Goal: Task Accomplishment & Management: Manage account settings

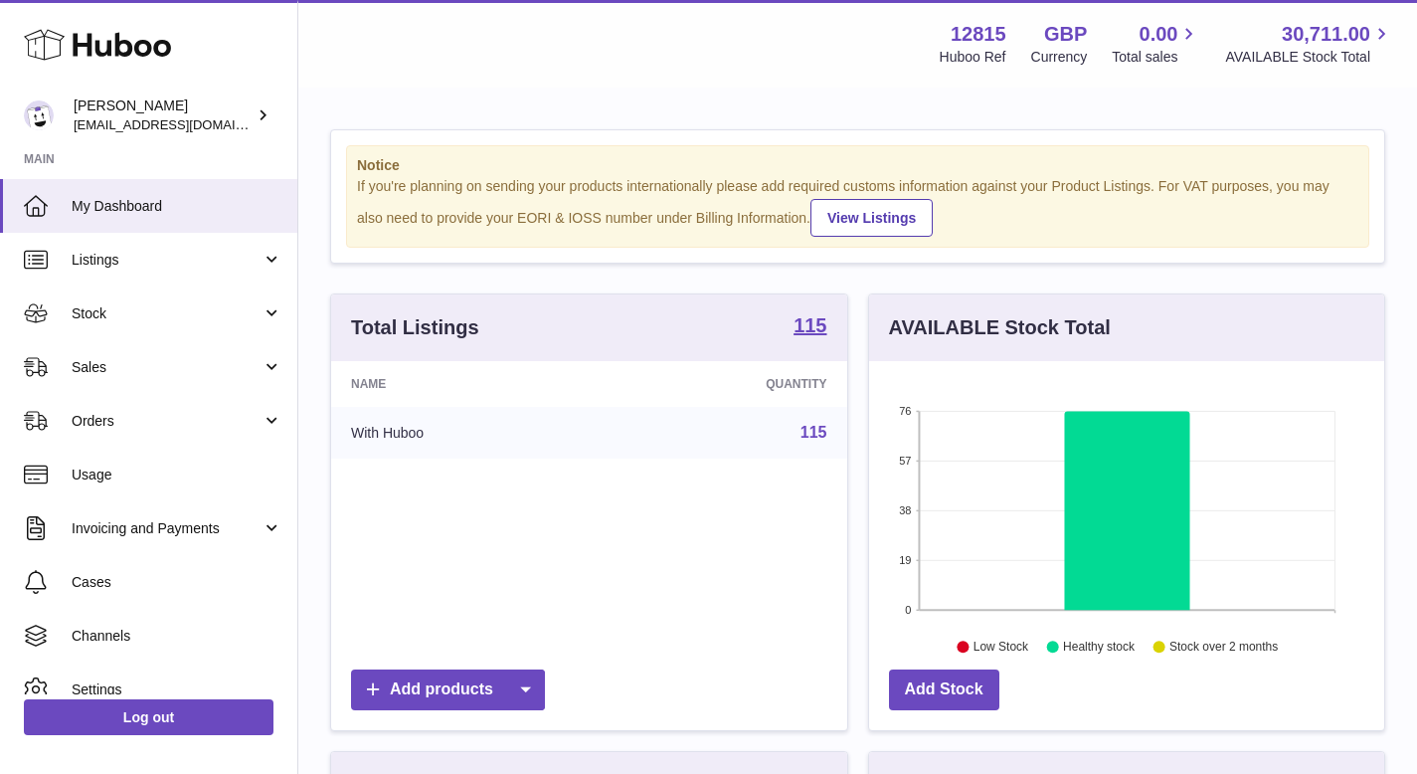
scroll to position [310, 515]
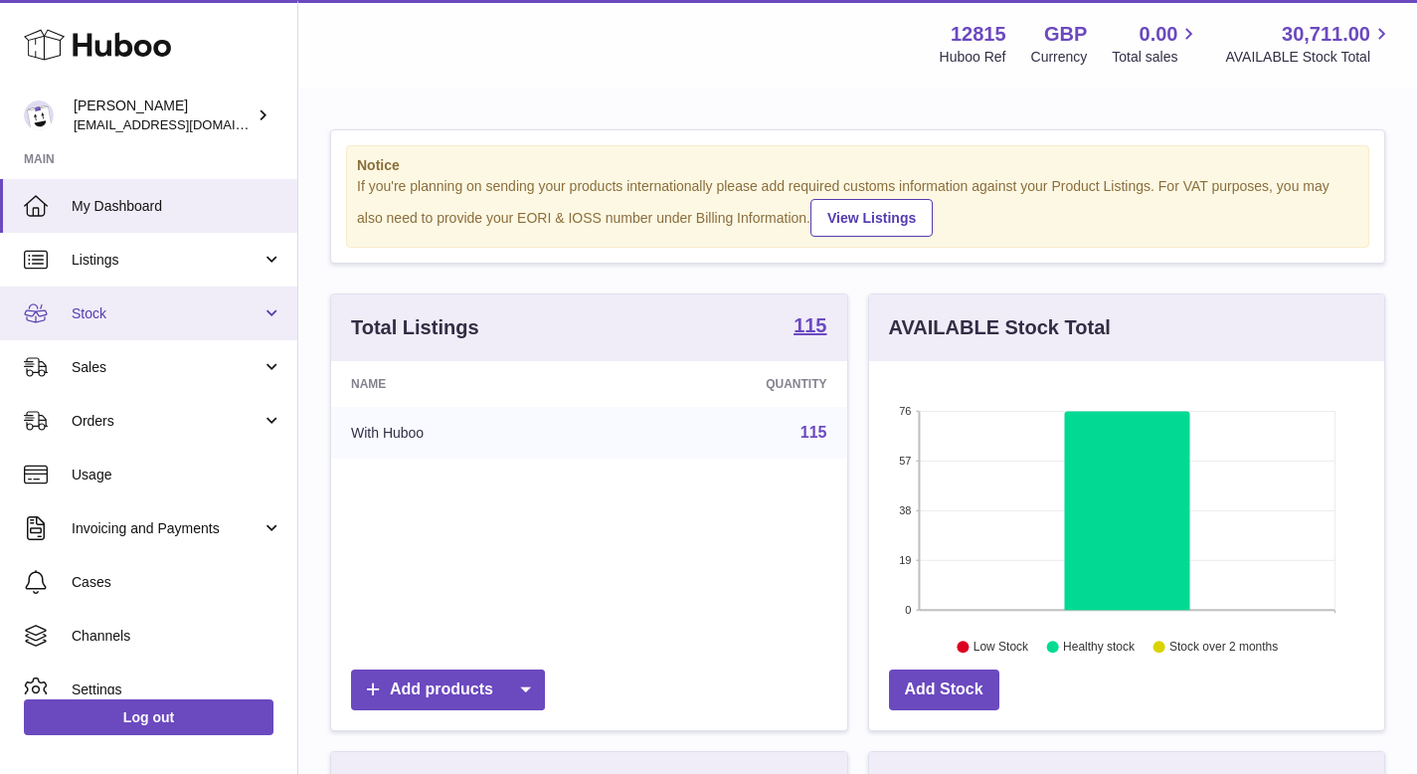
click at [119, 305] on span "Stock" at bounding box center [167, 313] width 190 height 19
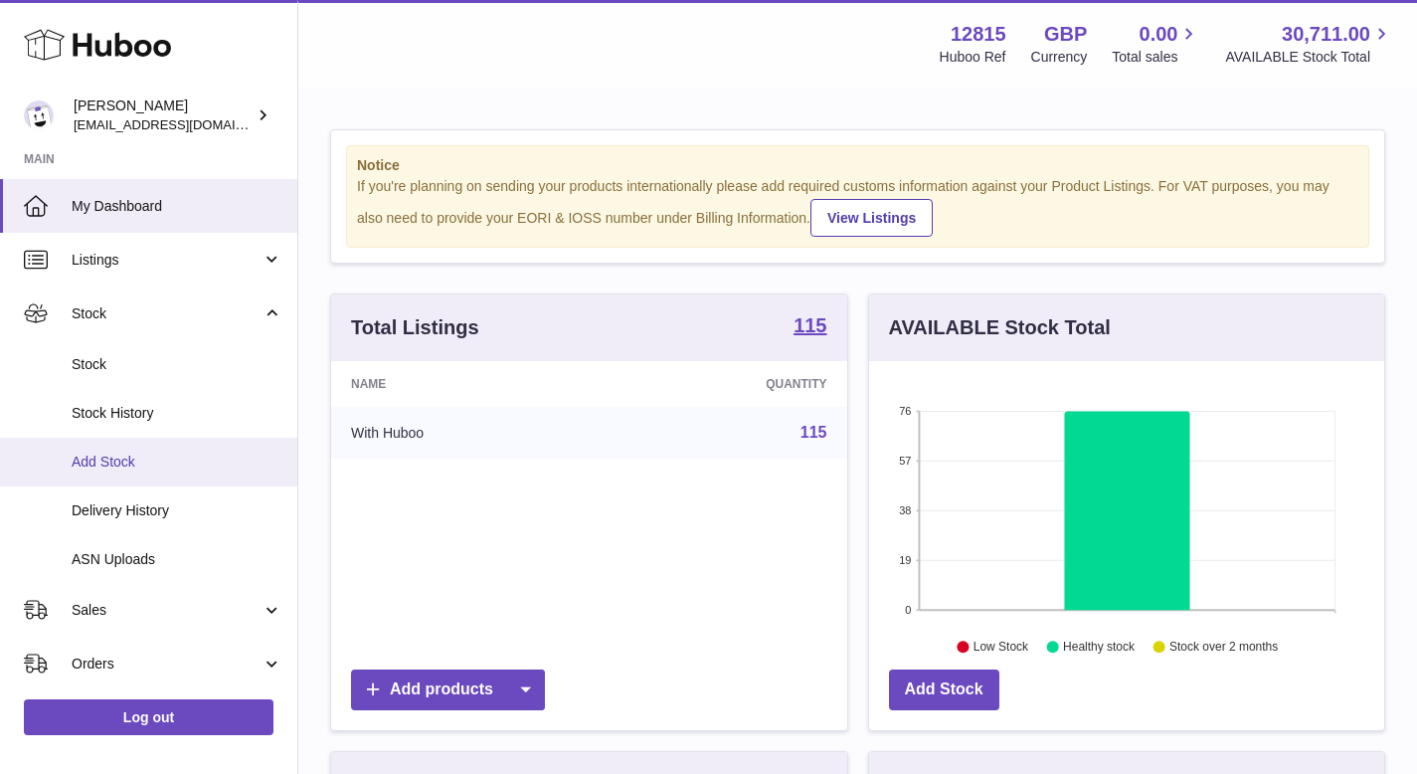
click at [151, 472] on link "Add Stock" at bounding box center [148, 462] width 297 height 49
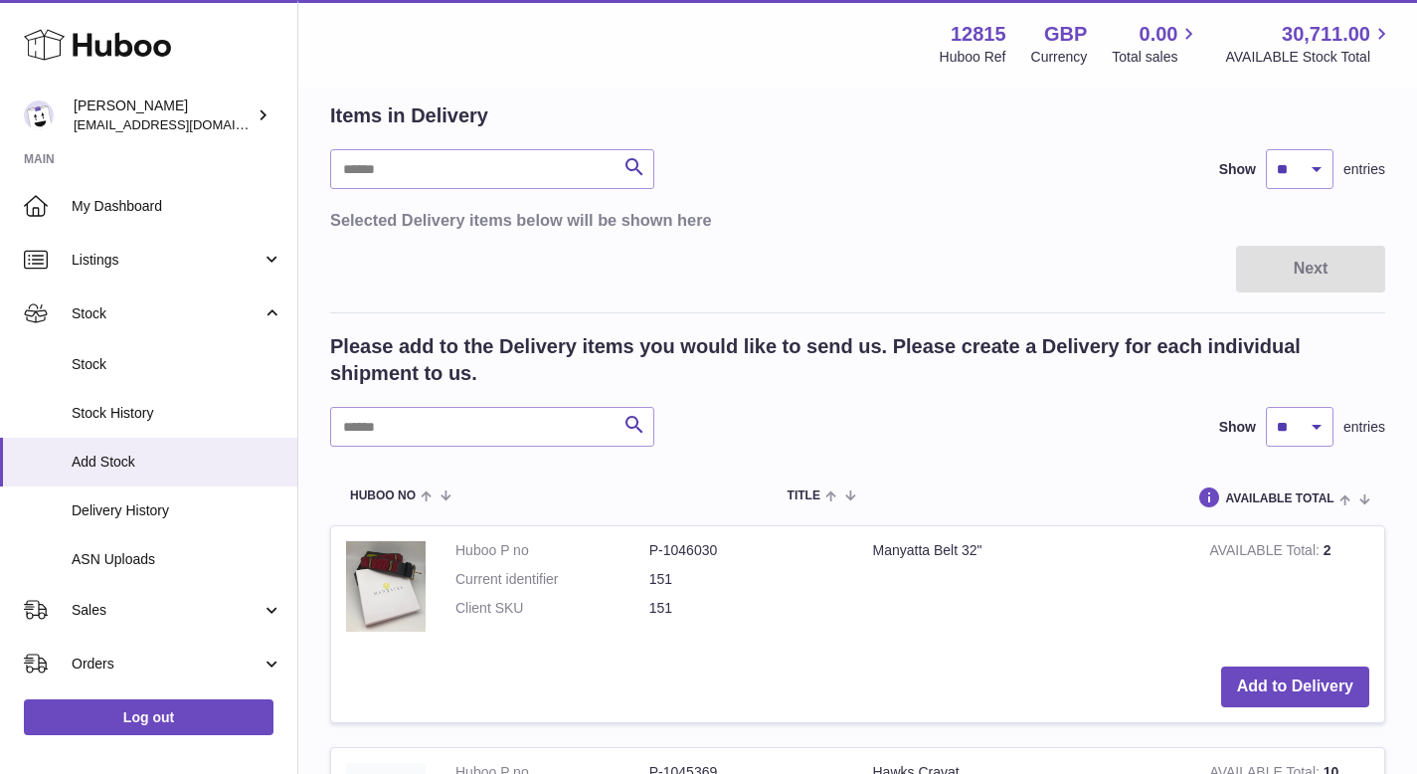
scroll to position [136, 0]
click at [537, 417] on input "text" at bounding box center [492, 426] width 324 height 40
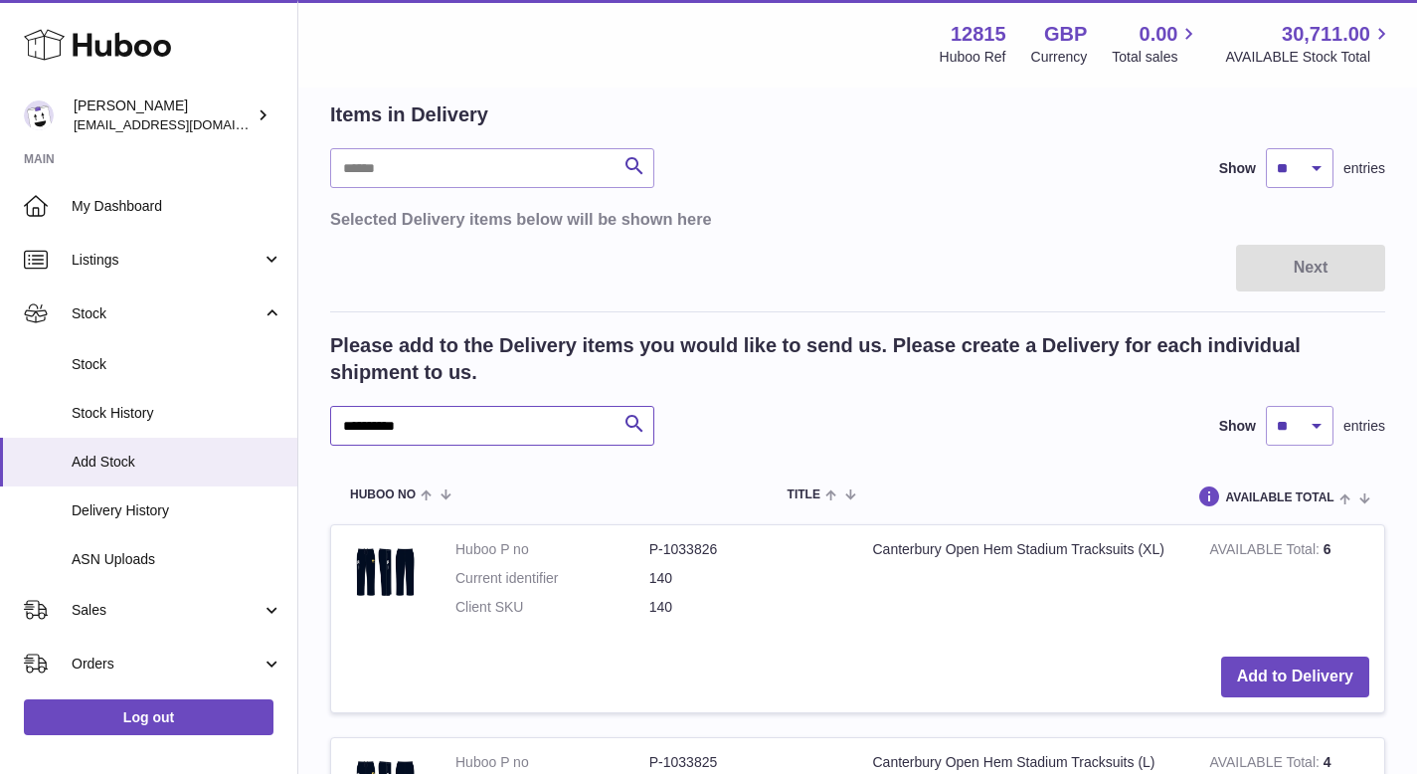
type input "**********"
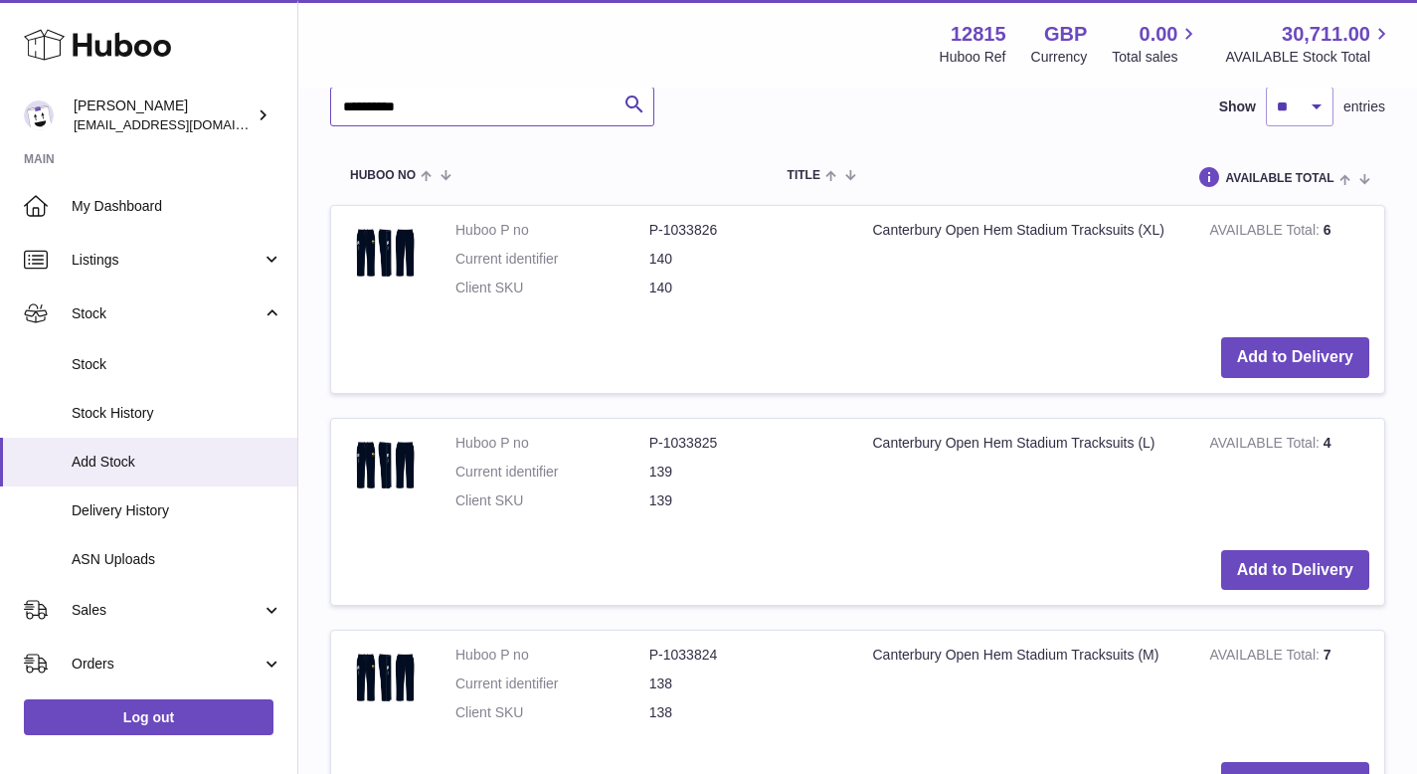
scroll to position [457, 0]
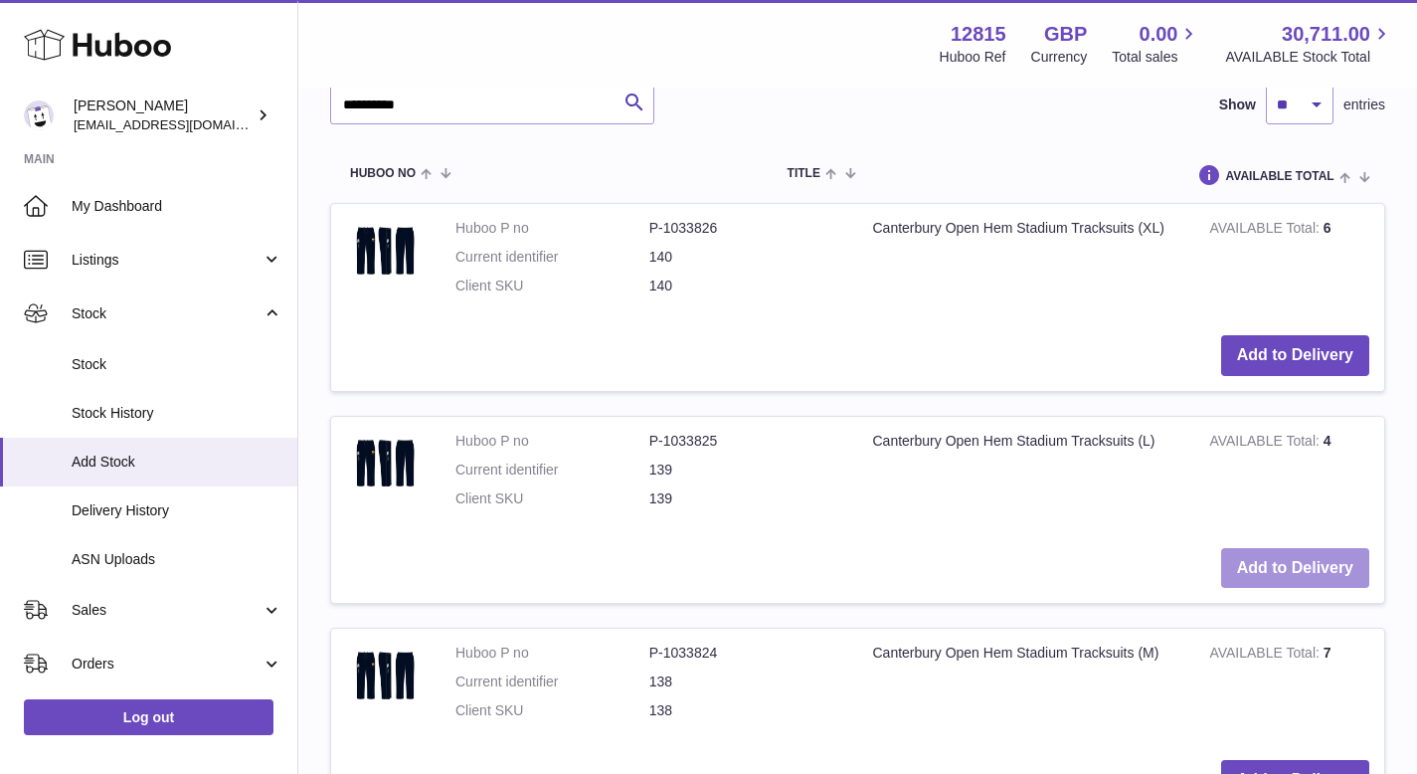
click at [1305, 561] on button "Add to Delivery" at bounding box center [1295, 568] width 148 height 41
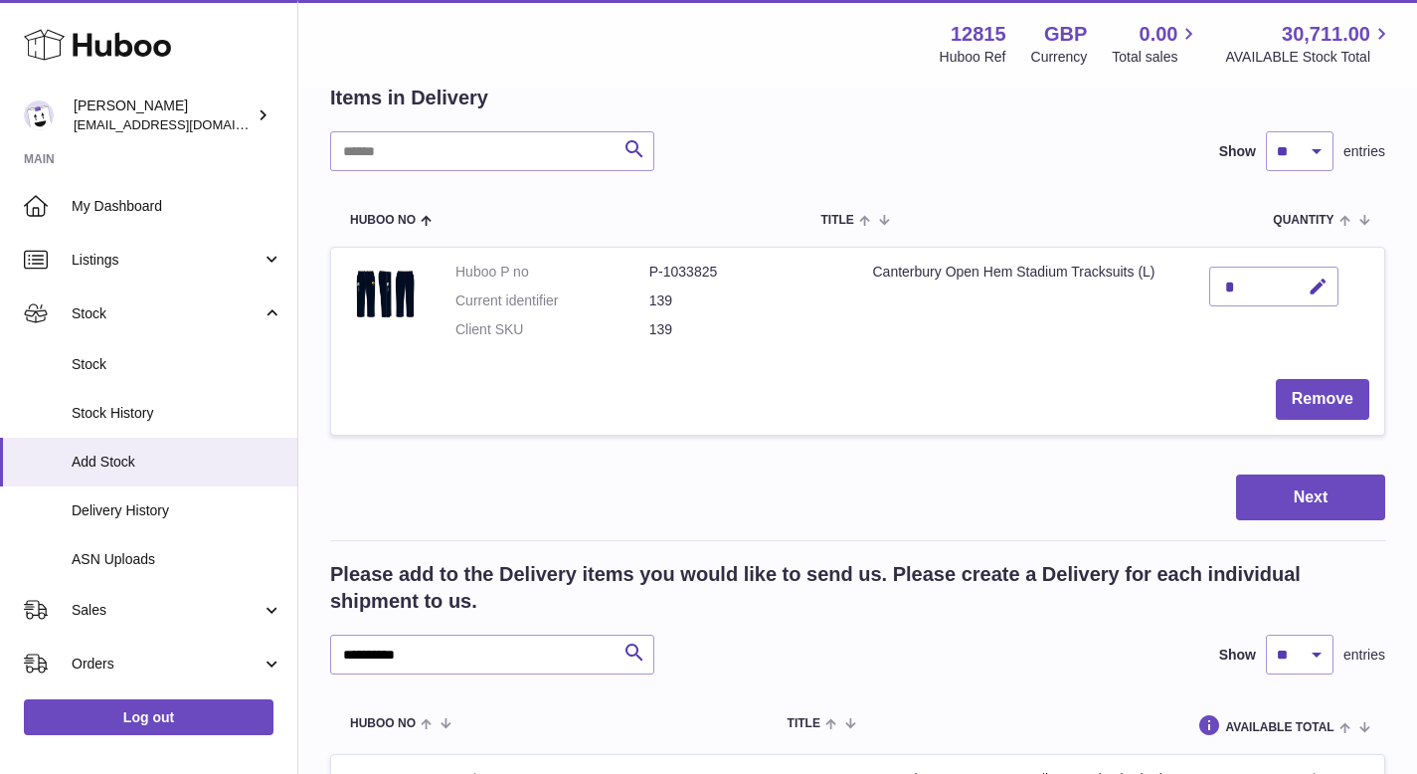
scroll to position [152, 0]
click at [1249, 279] on div "*" at bounding box center [1273, 287] width 129 height 40
click at [1330, 280] on button "button" at bounding box center [1315, 287] width 47 height 41
type input "*"
click at [1297, 271] on button "submit" at bounding box center [1316, 287] width 38 height 32
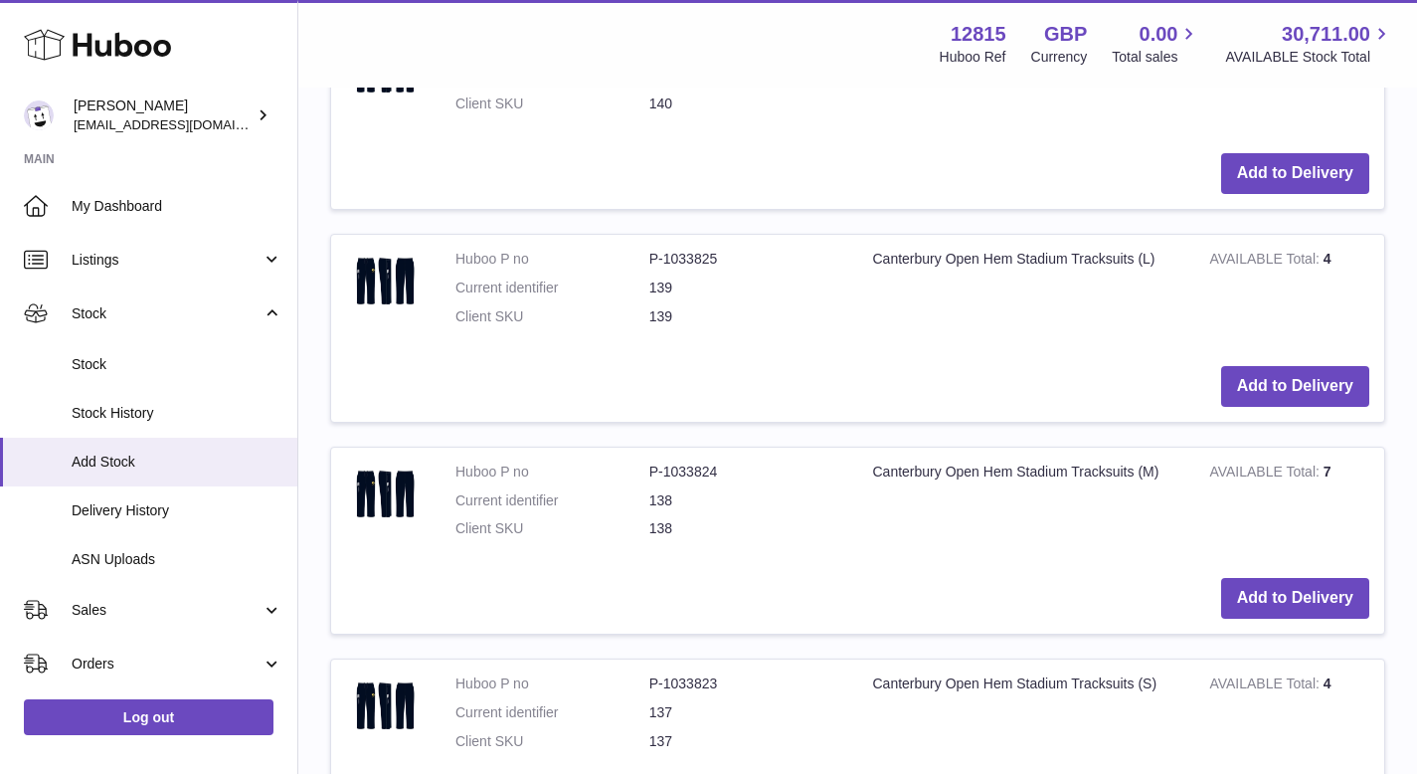
scroll to position [931, 0]
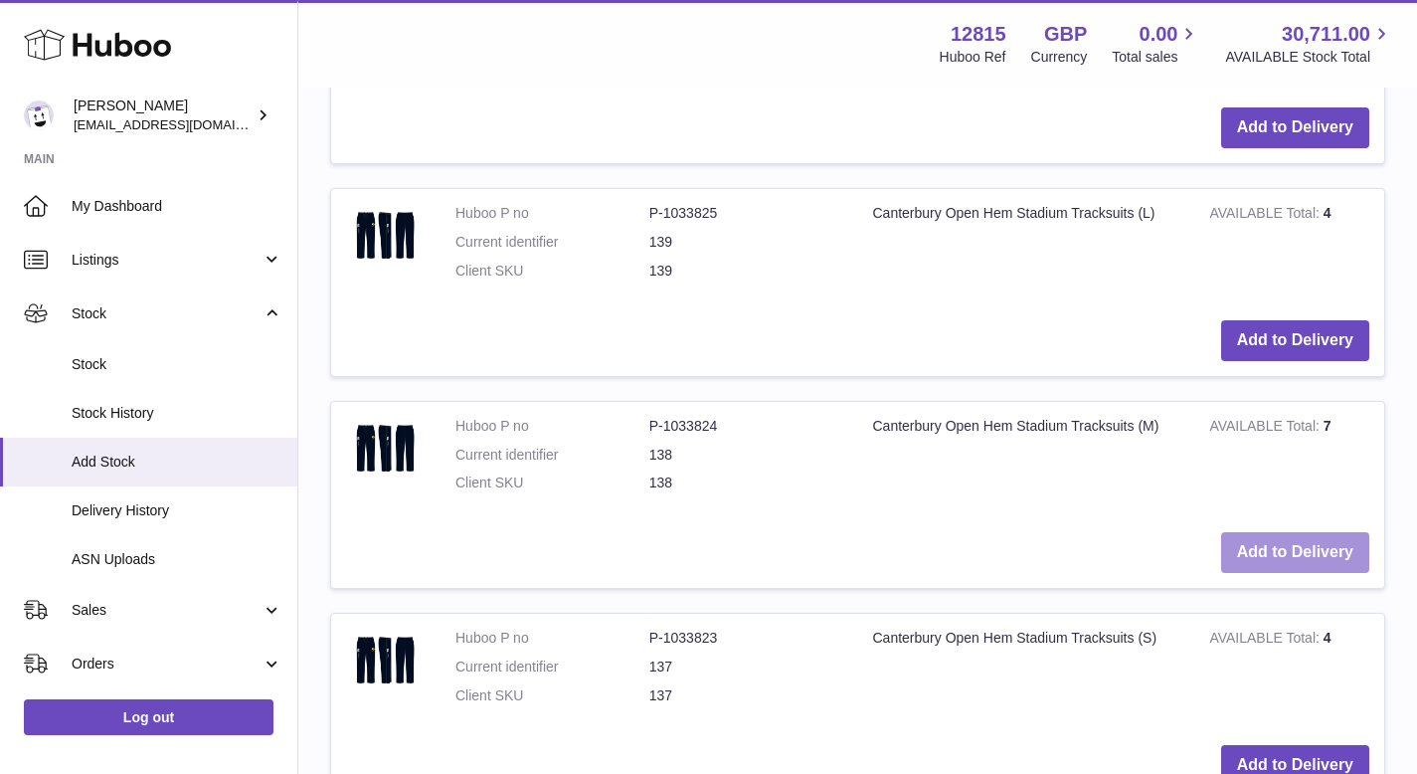
click at [1277, 550] on button "Add to Delivery" at bounding box center [1295, 552] width 148 height 41
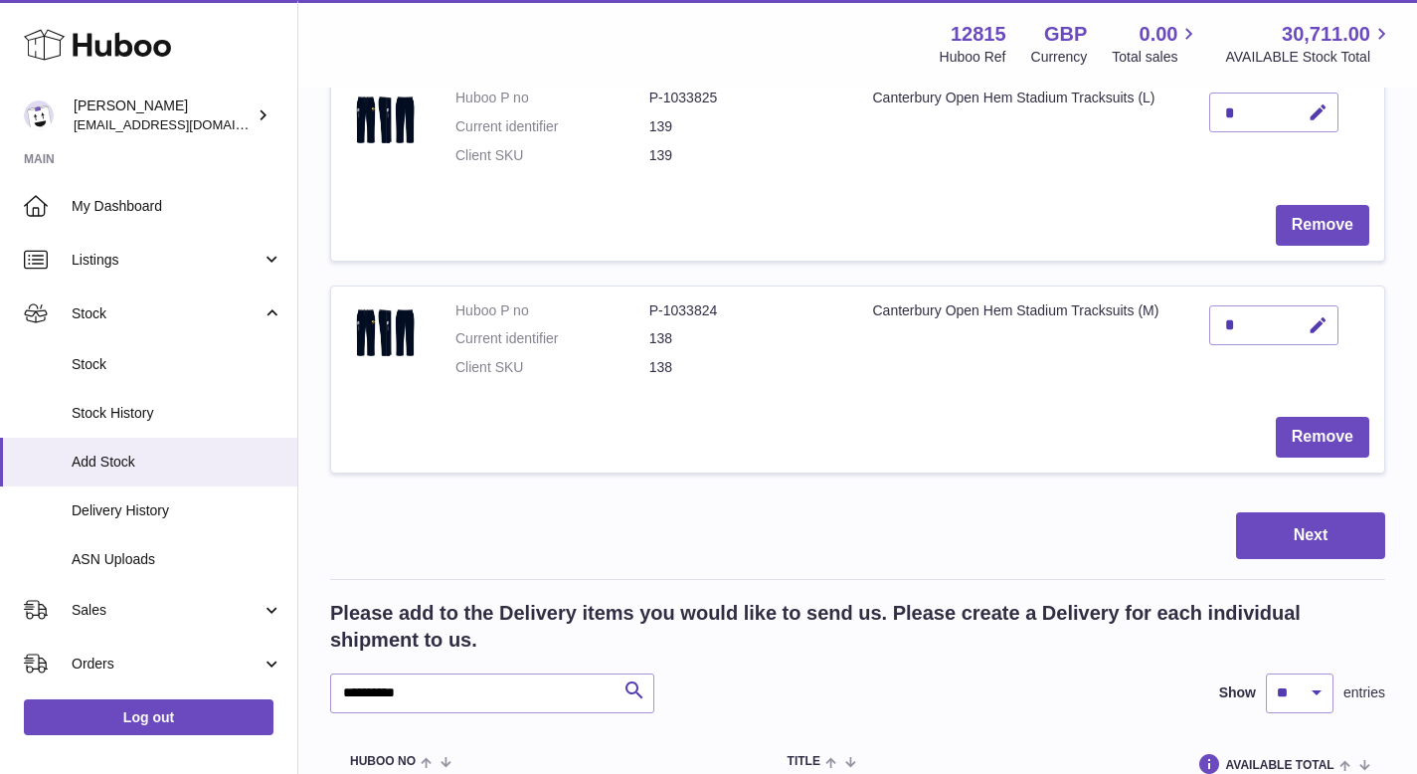
scroll to position [159, 0]
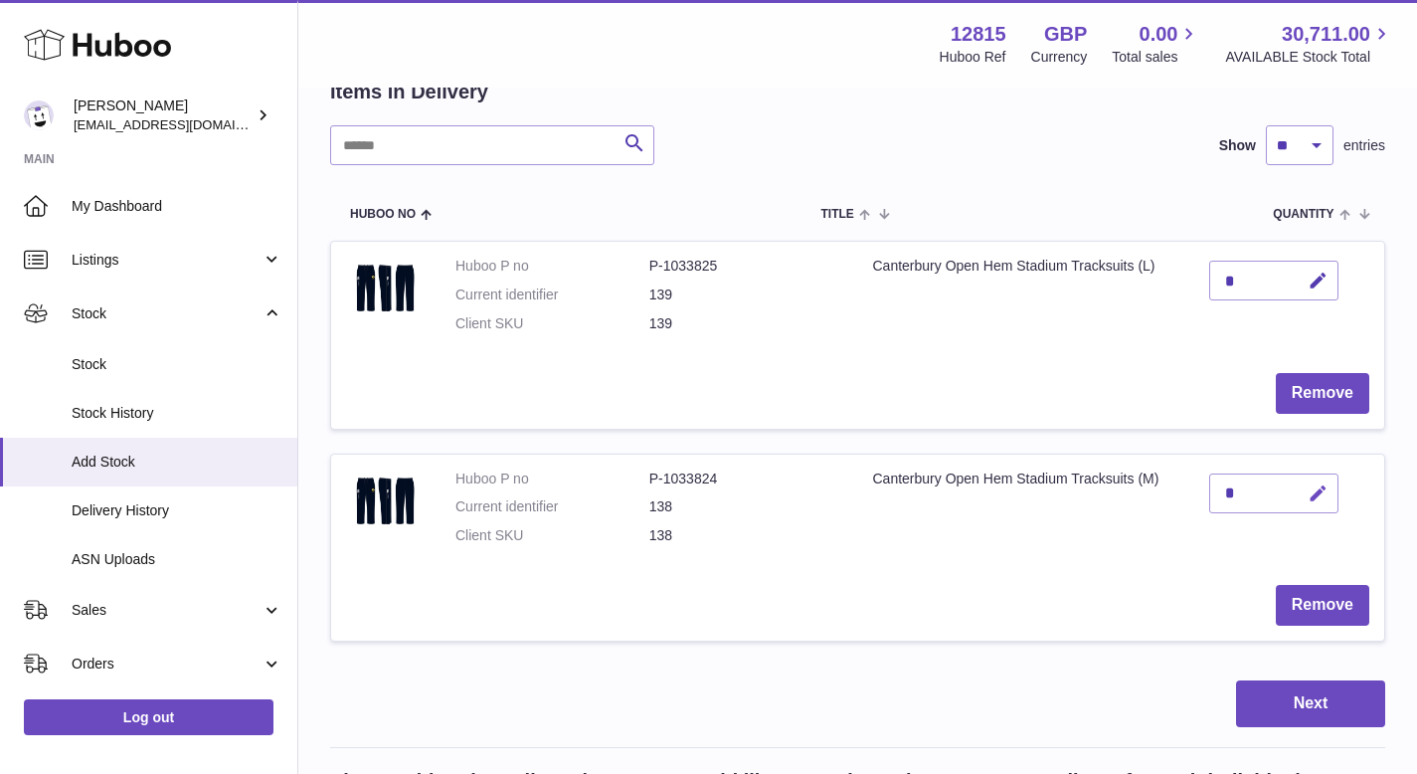
click at [1308, 489] on button "button" at bounding box center [1315, 493] width 47 height 41
type input "*"
click at [1317, 495] on icon "submit" at bounding box center [1319, 493] width 18 height 18
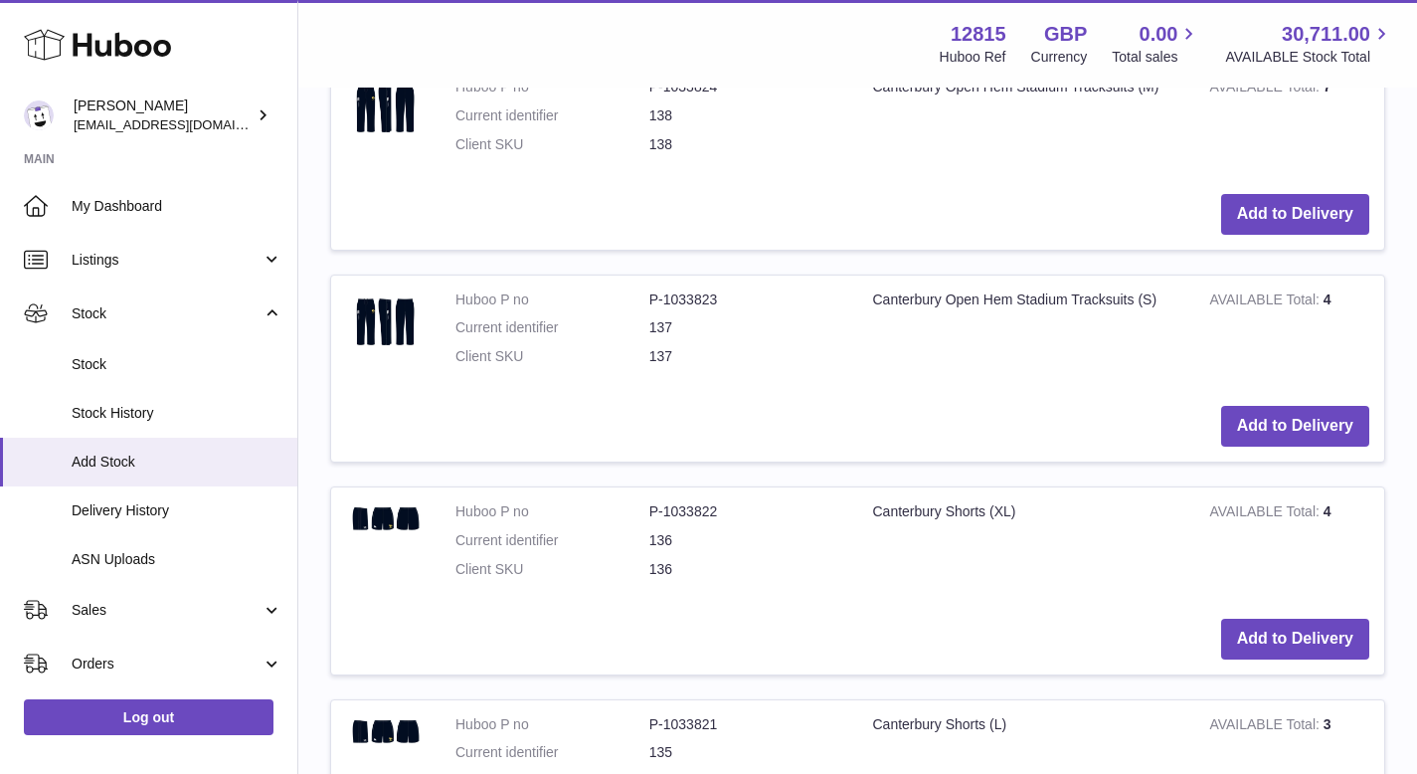
scroll to position [1485, 0]
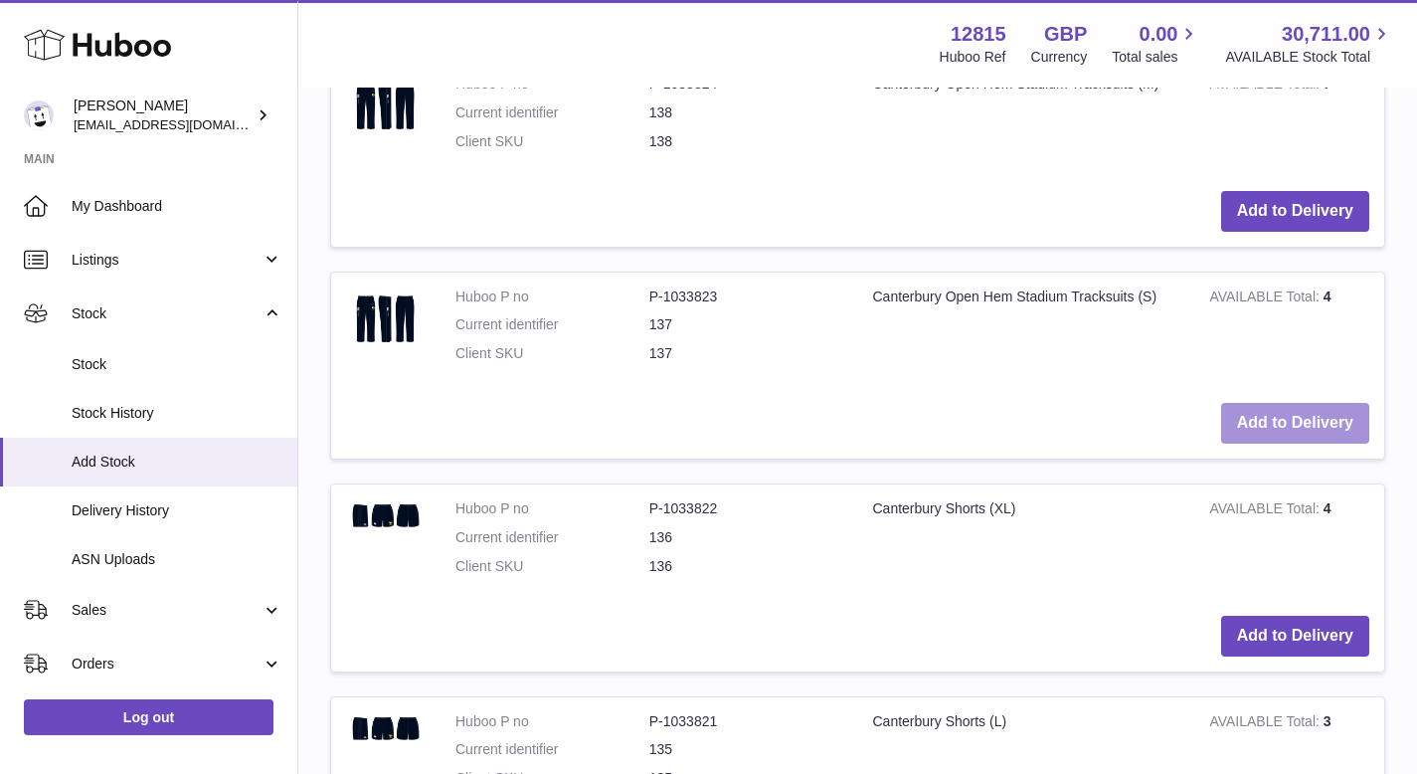
click at [1319, 425] on button "Add to Delivery" at bounding box center [1295, 423] width 148 height 41
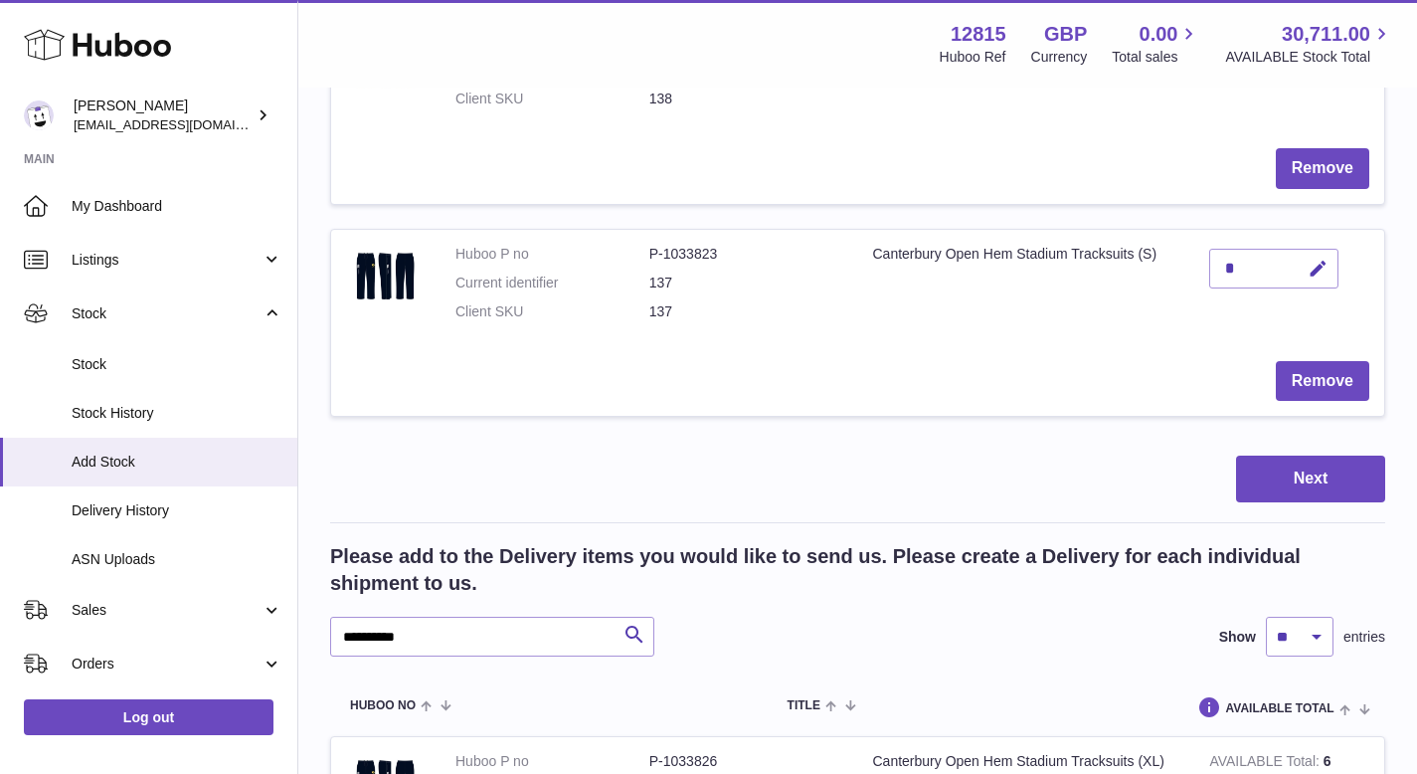
scroll to position [545, 0]
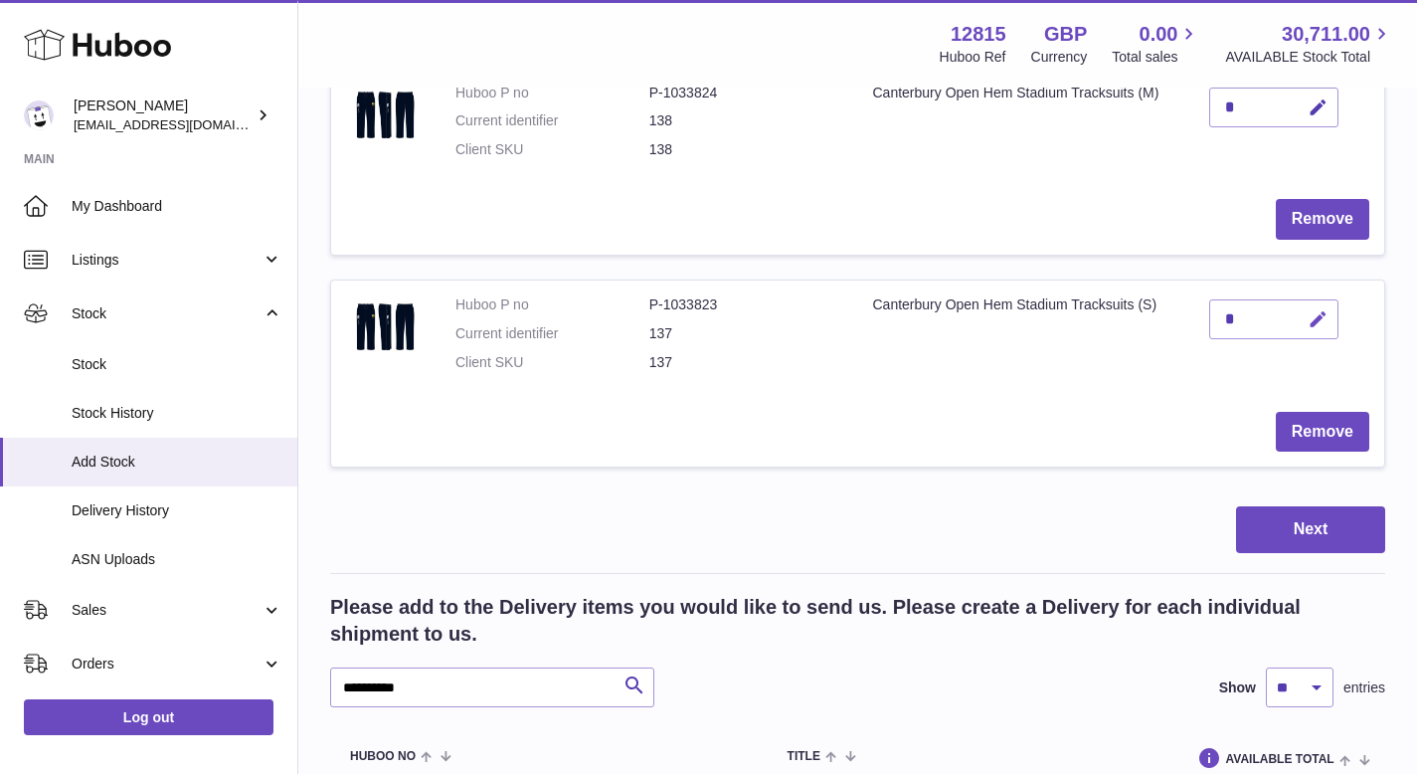
click at [1318, 320] on icon "button" at bounding box center [1318, 319] width 21 height 21
type input "*"
click at [1318, 320] on icon "submit" at bounding box center [1319, 319] width 18 height 18
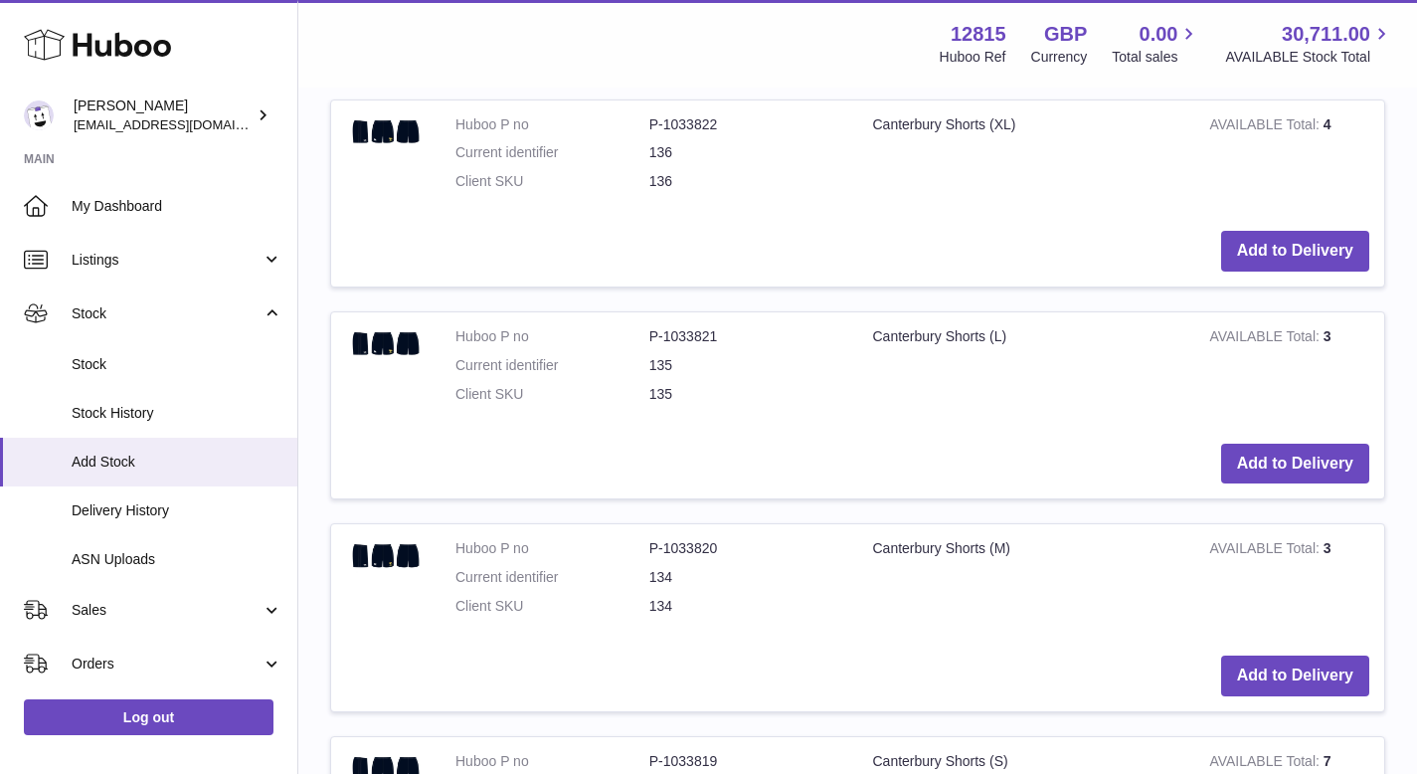
scroll to position [2080, 0]
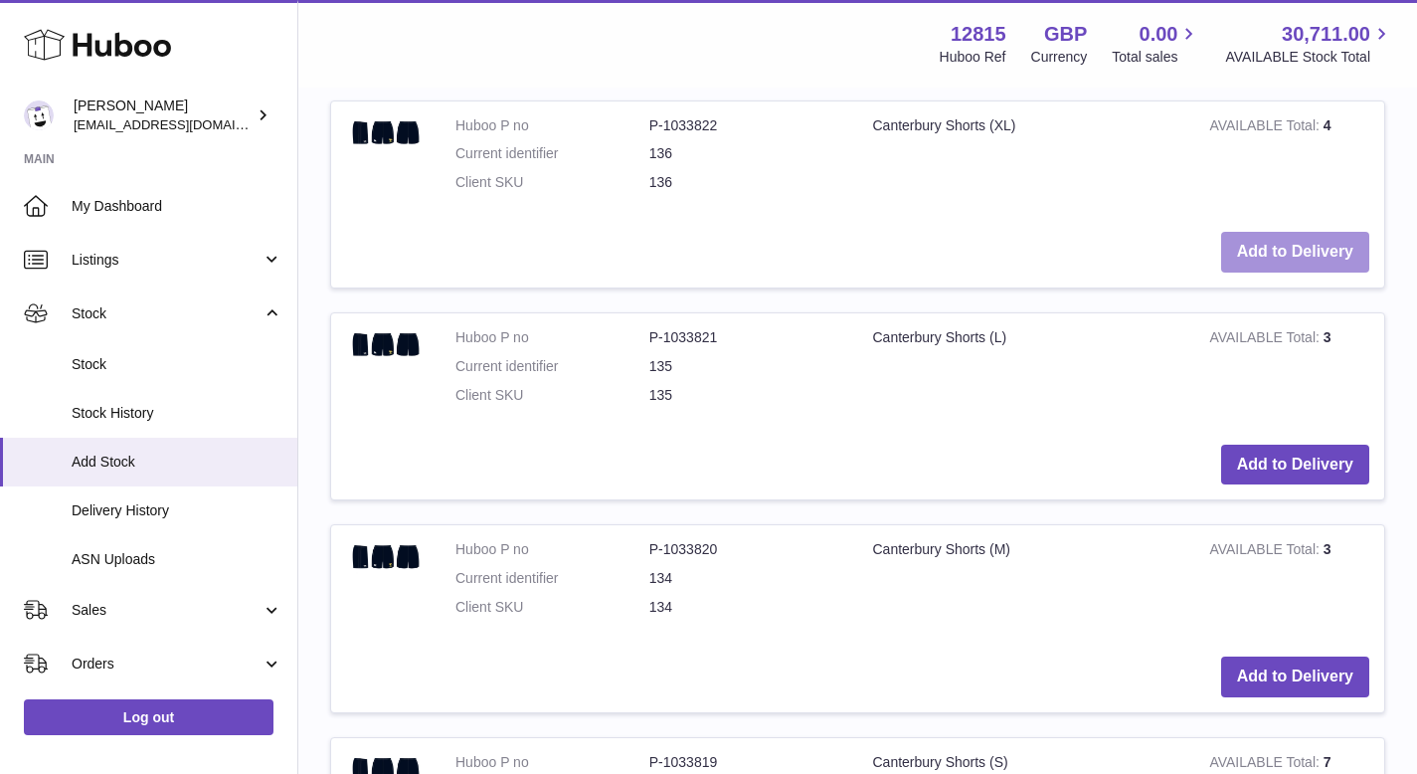
click at [1297, 254] on button "Add to Delivery" at bounding box center [1295, 252] width 148 height 41
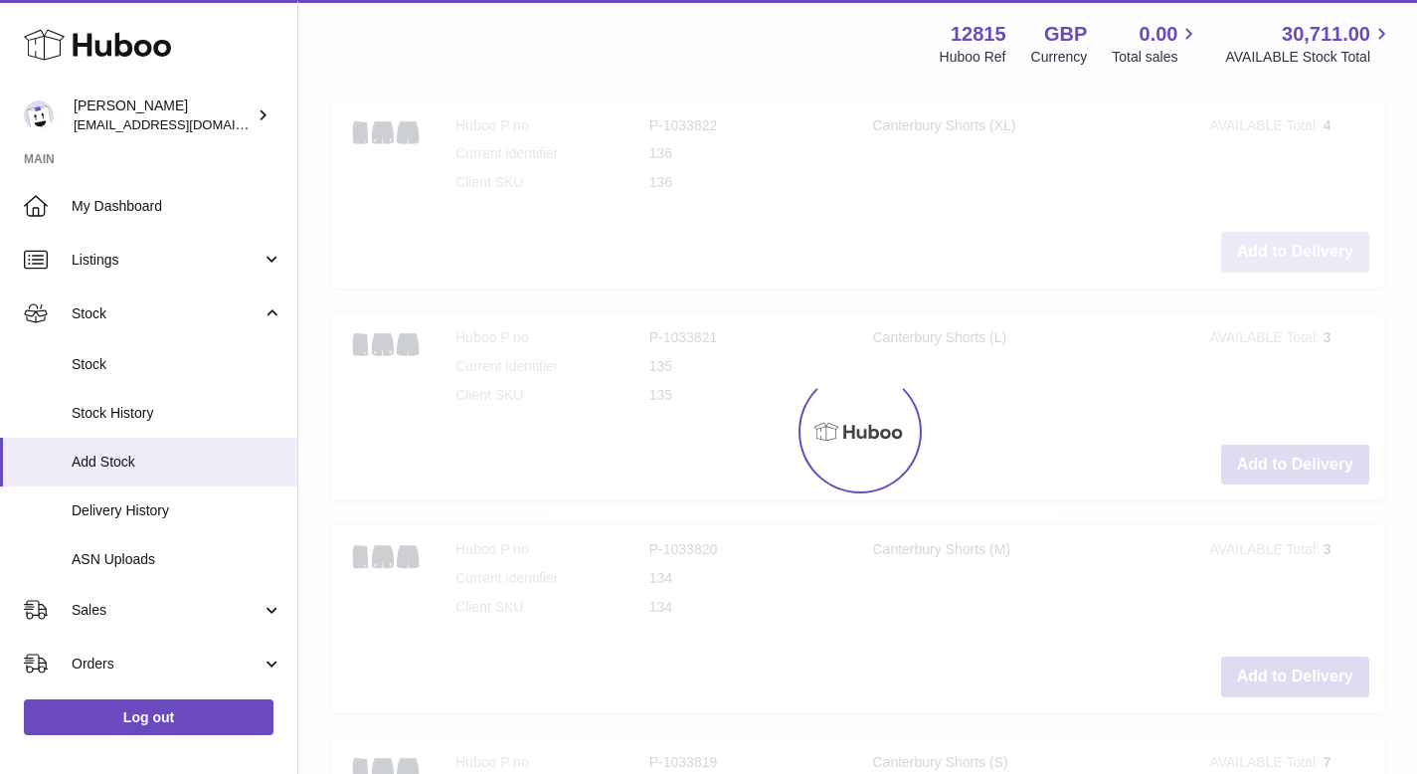
scroll to position [2293, 0]
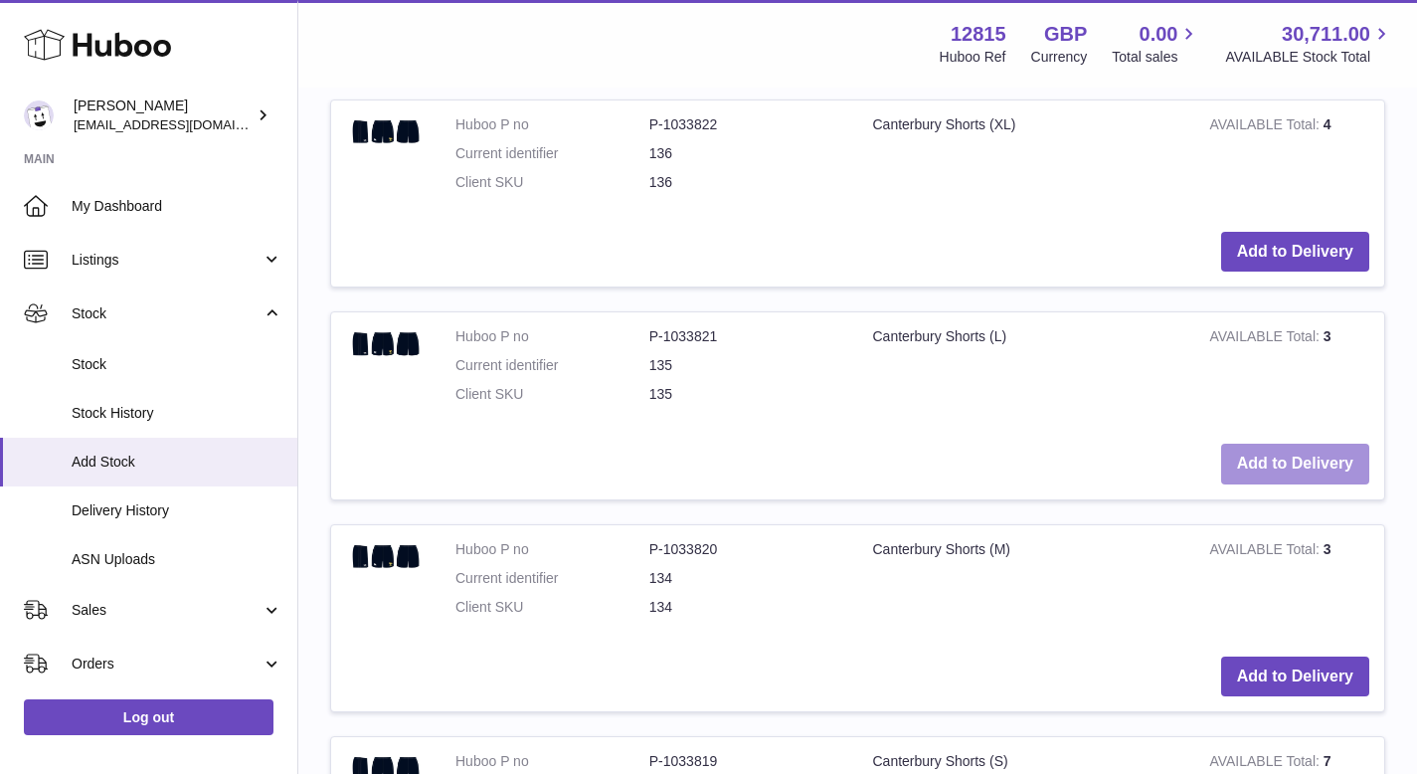
click at [1270, 460] on button "Add to Delivery" at bounding box center [1295, 463] width 148 height 41
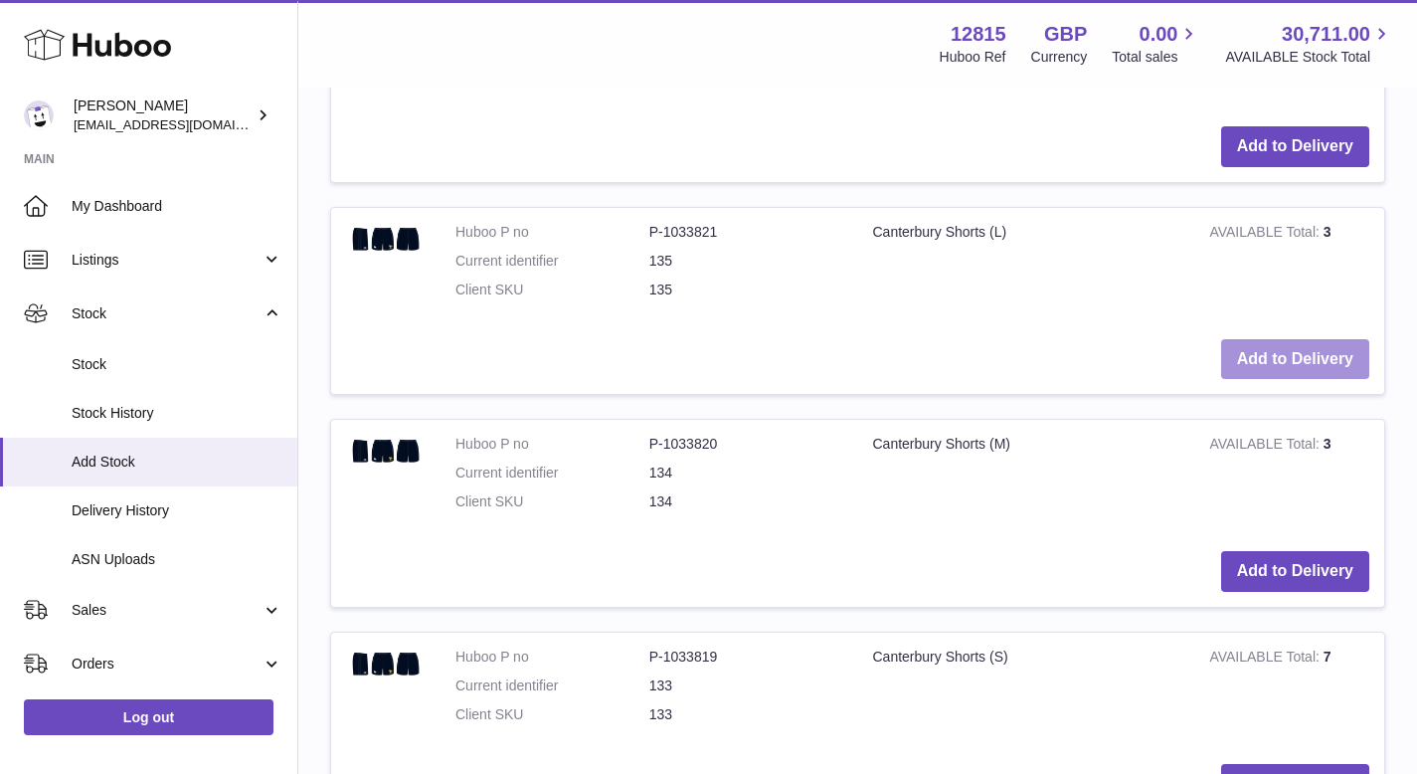
scroll to position [2611, 0]
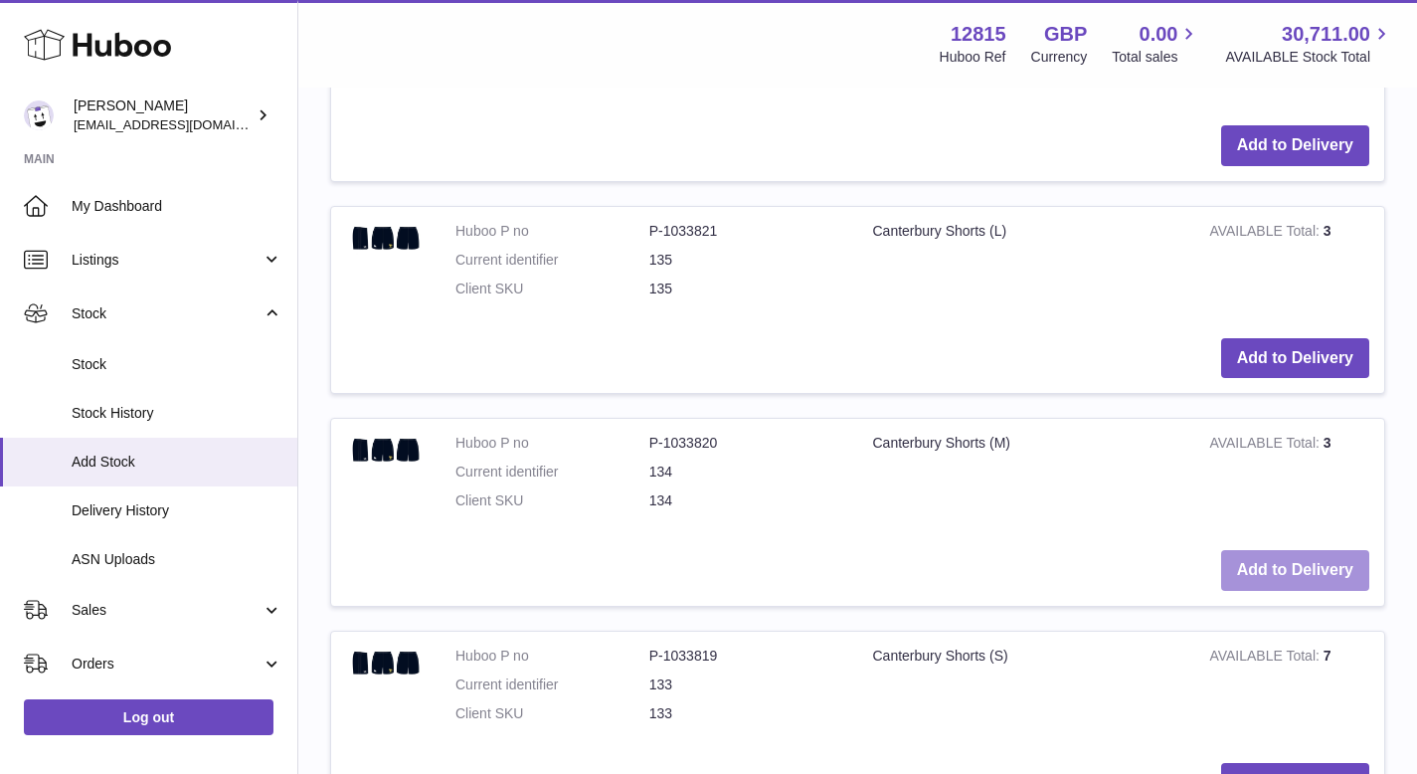
click at [1294, 566] on button "Add to Delivery" at bounding box center [1295, 570] width 148 height 41
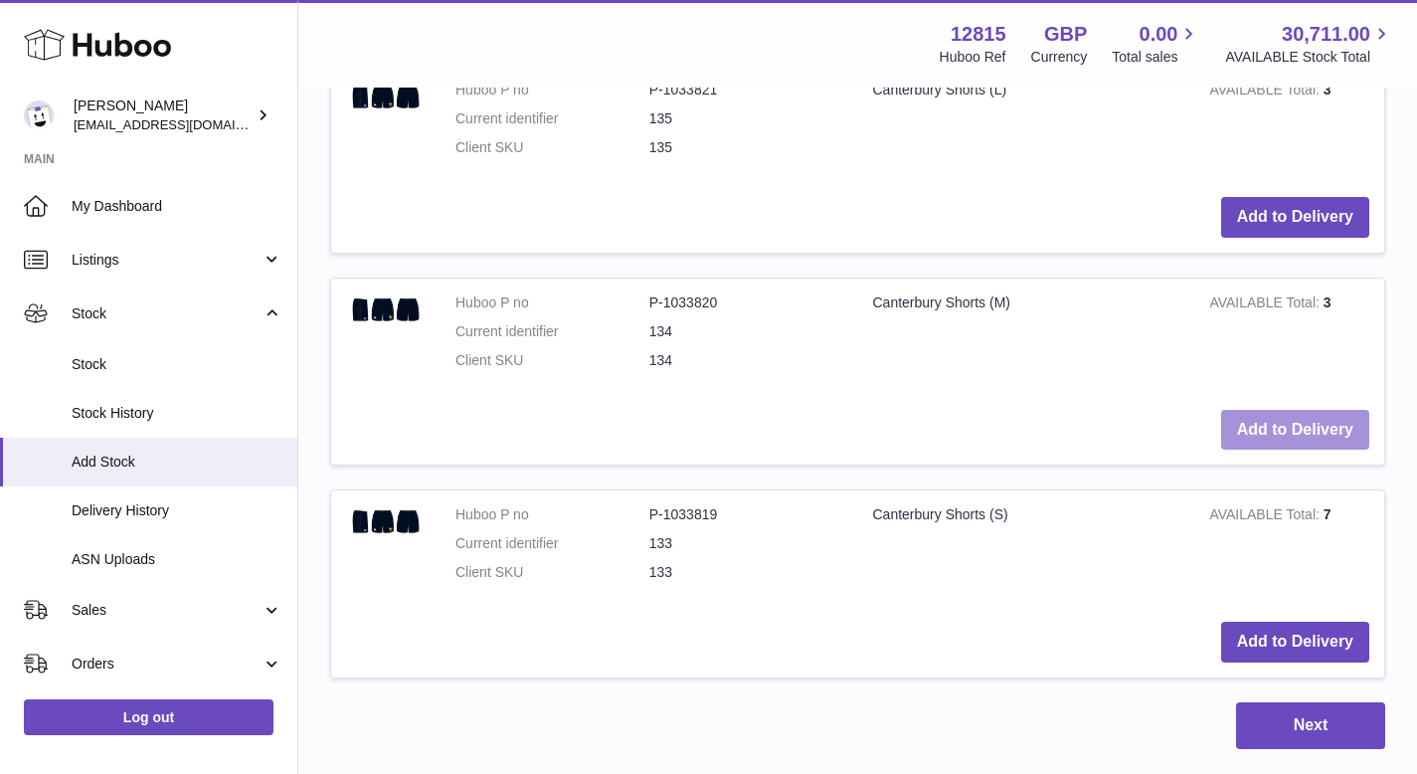
scroll to position [2965, 0]
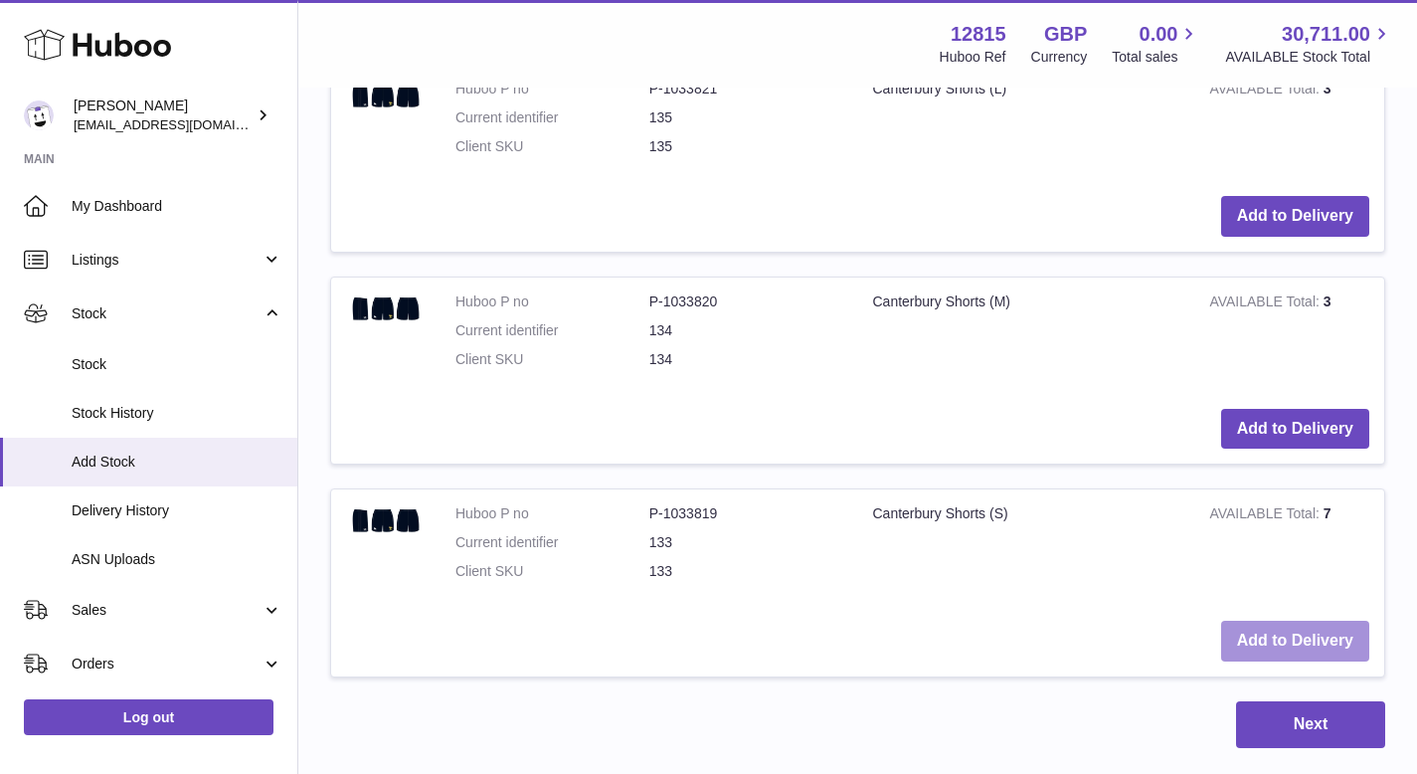
click at [1272, 647] on button "Add to Delivery" at bounding box center [1295, 640] width 148 height 41
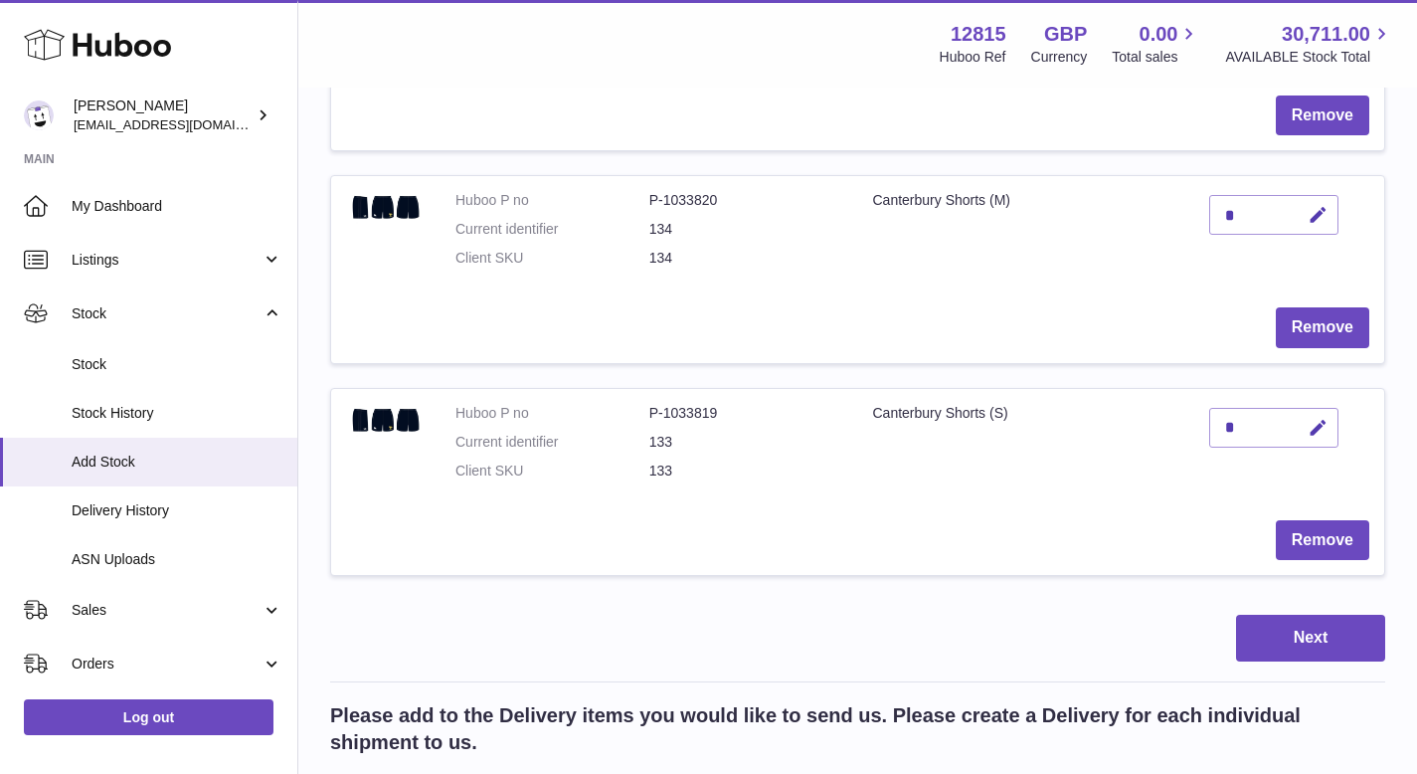
scroll to position [1280, 0]
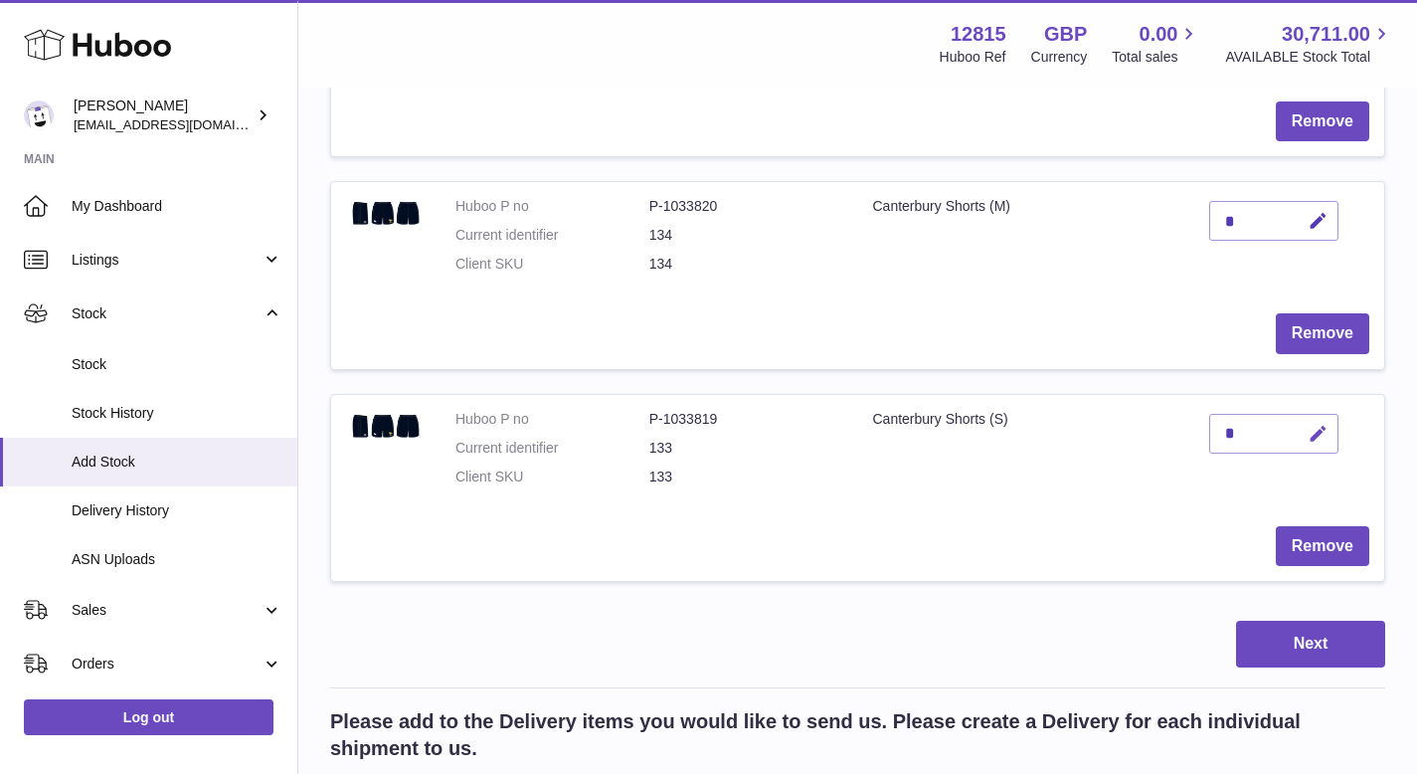
click at [1319, 420] on button "button" at bounding box center [1315, 434] width 47 height 41
type input "*"
click at [1297, 418] on button "submit" at bounding box center [1316, 434] width 38 height 32
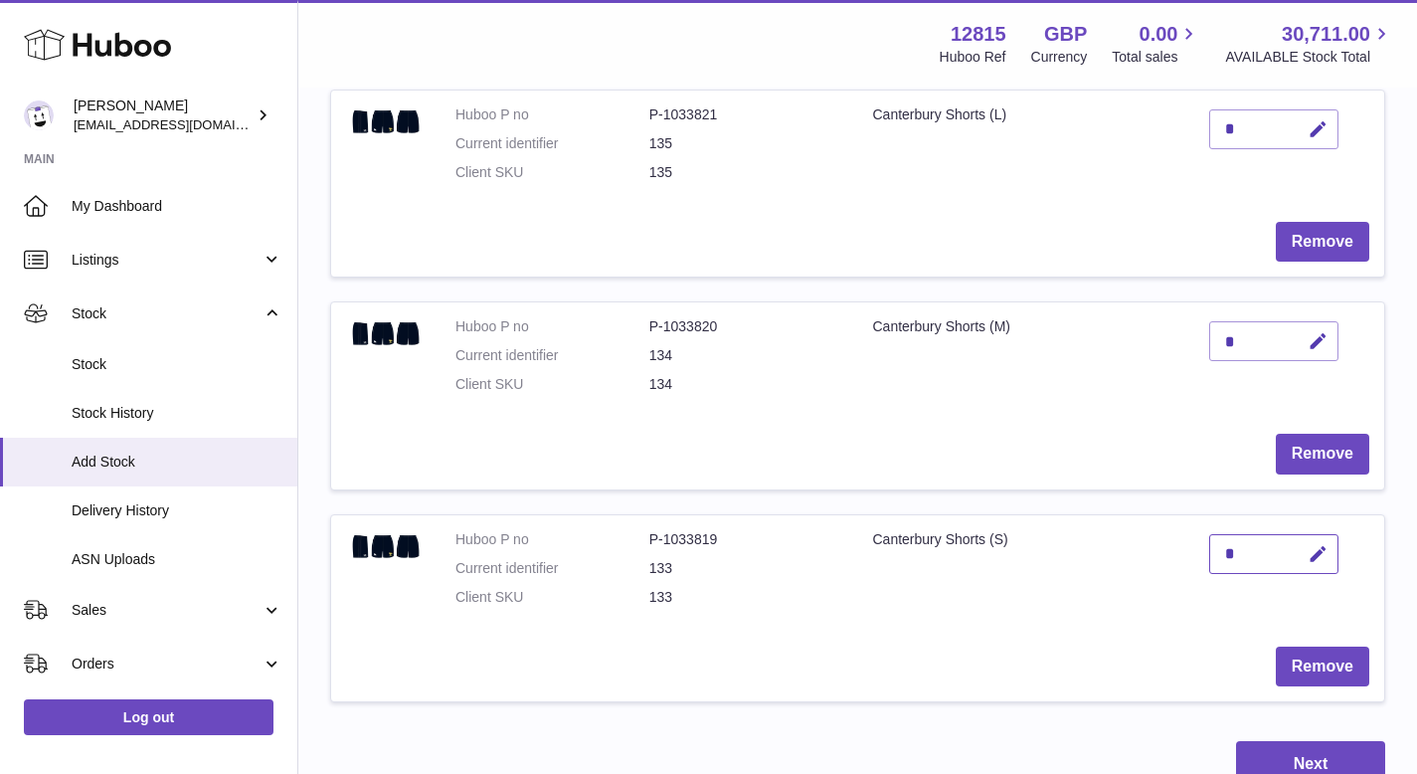
scroll to position [1156, 0]
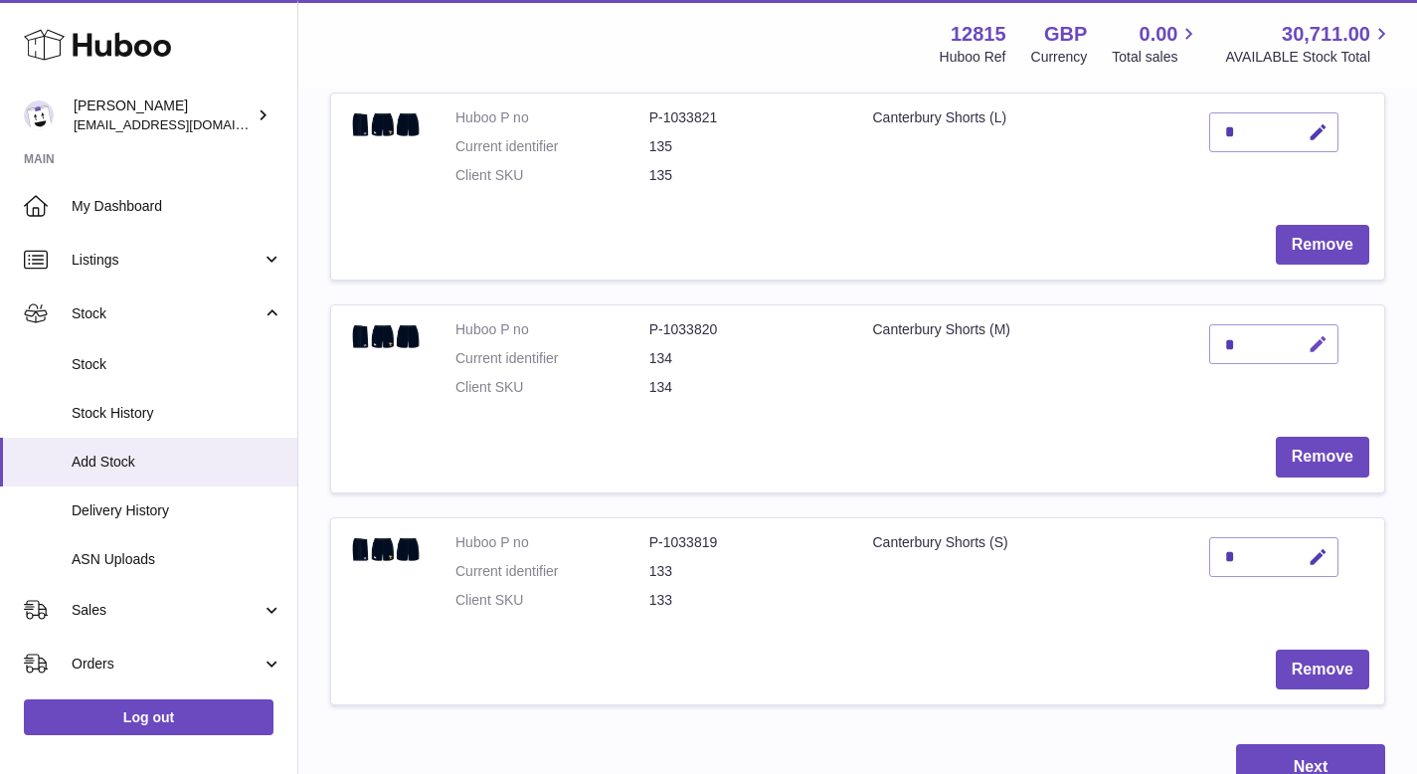
click at [1323, 346] on icon "button" at bounding box center [1318, 344] width 21 height 21
type input "*"
click at [1297, 328] on button "submit" at bounding box center [1316, 344] width 38 height 32
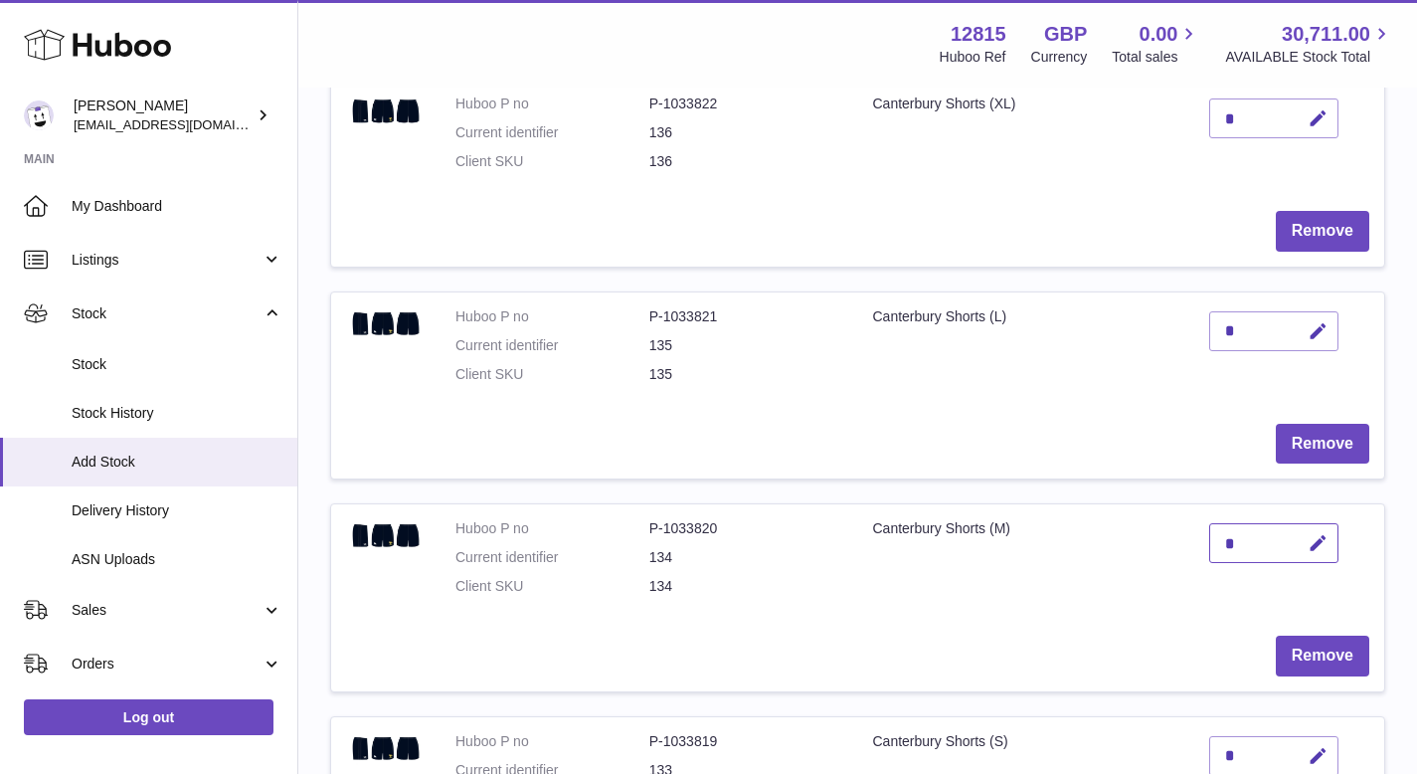
scroll to position [955, 0]
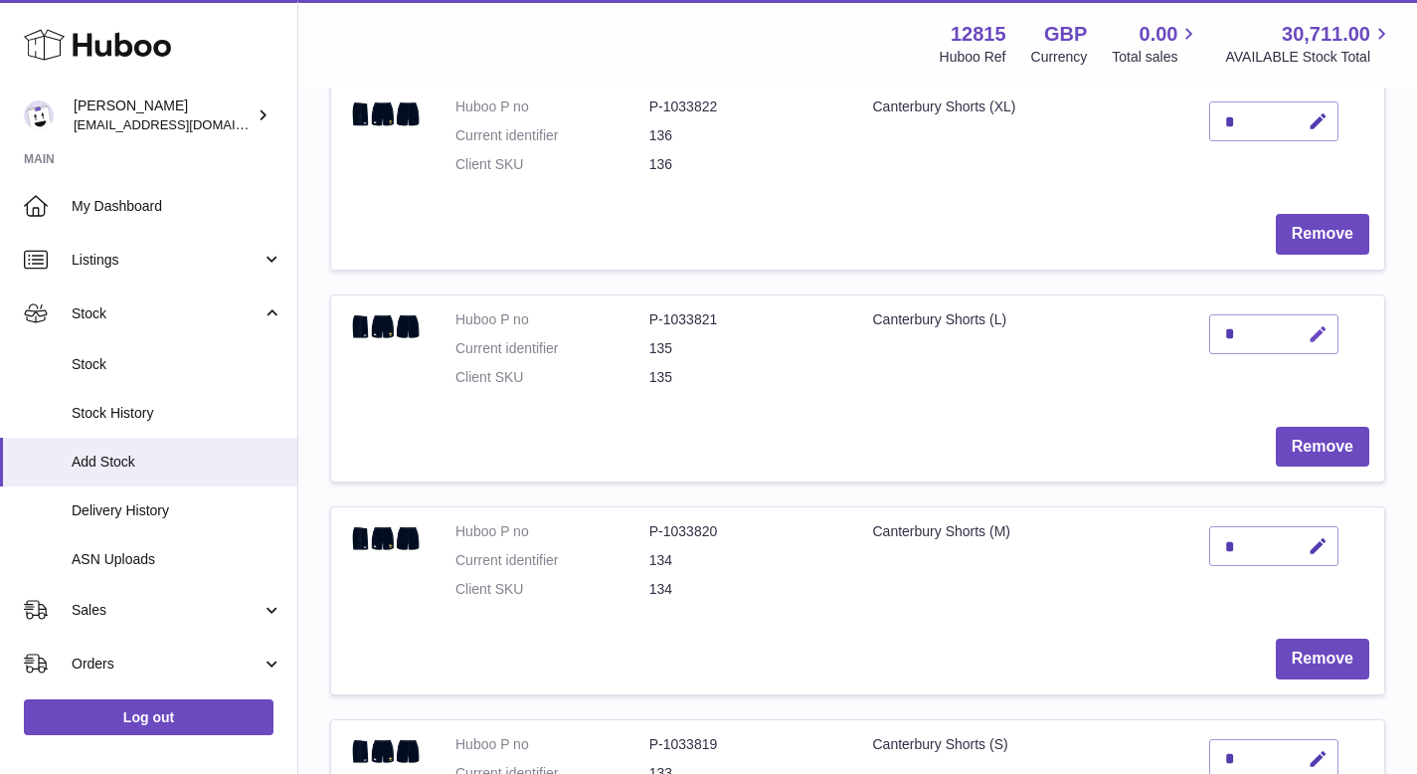
click at [1321, 328] on icon "button" at bounding box center [1318, 334] width 21 height 21
type input "*"
click at [1297, 350] on button "submit" at bounding box center [1316, 366] width 38 height 32
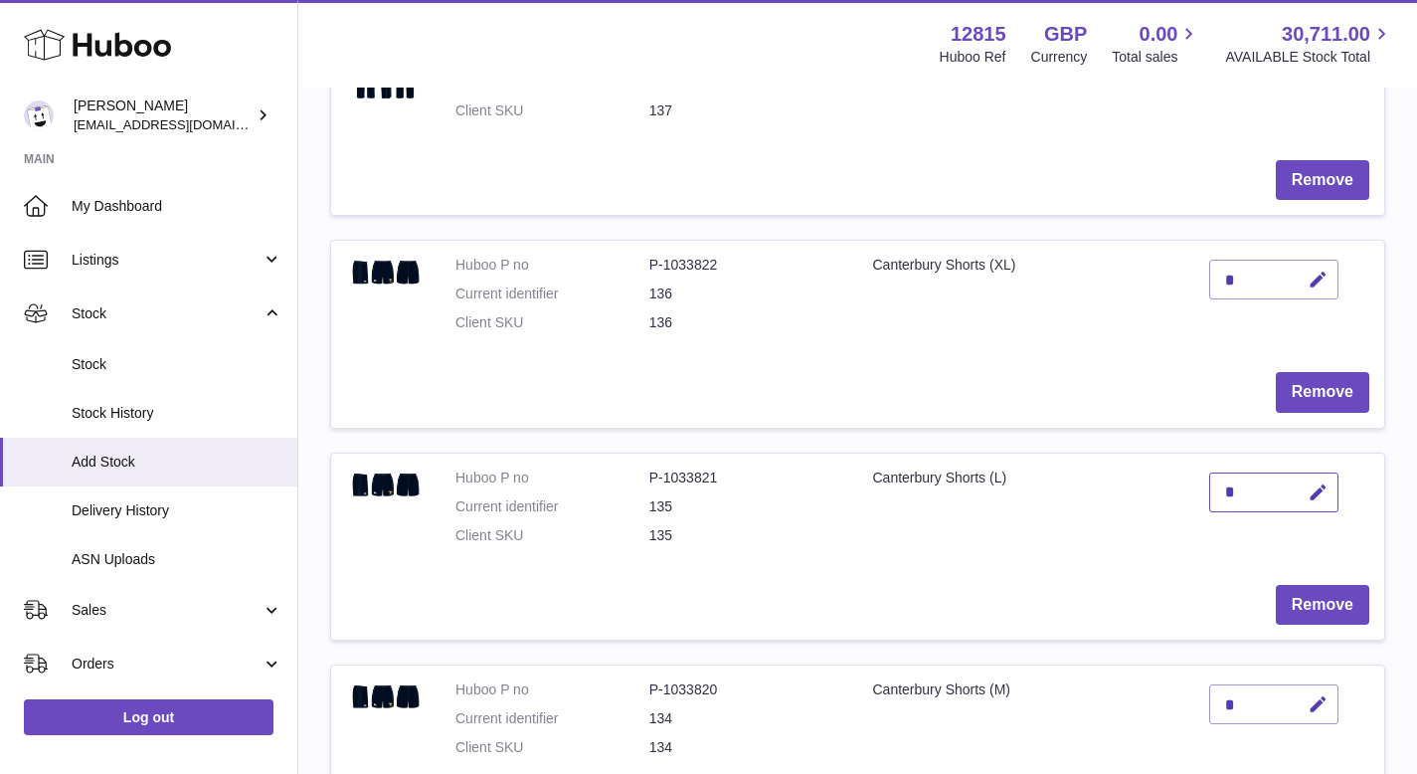
scroll to position [795, 0]
click at [1324, 278] on icon "button" at bounding box center [1318, 280] width 21 height 21
type input "*"
click at [1297, 265] on button "submit" at bounding box center [1316, 281] width 38 height 32
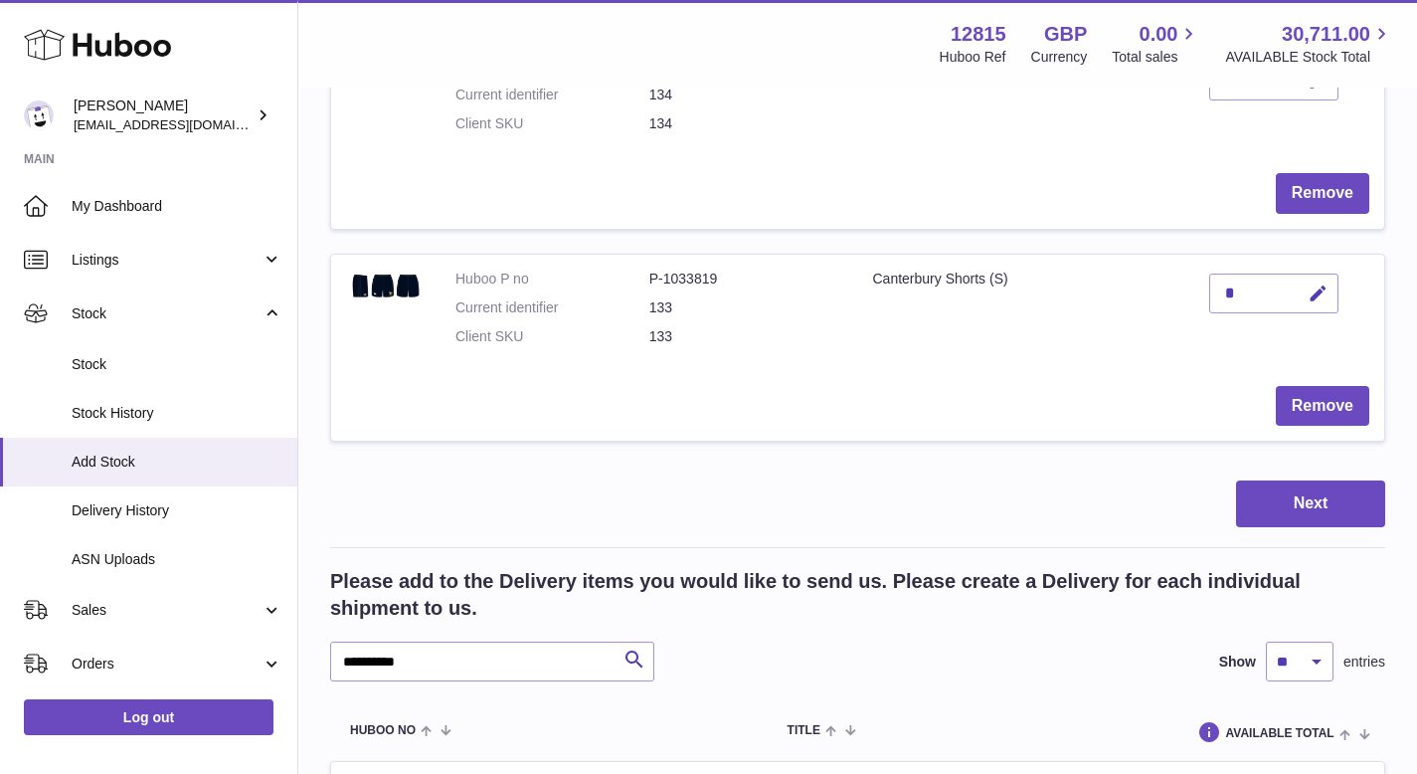
scroll to position [1421, 0]
click at [1263, 505] on button "Next" at bounding box center [1310, 502] width 149 height 47
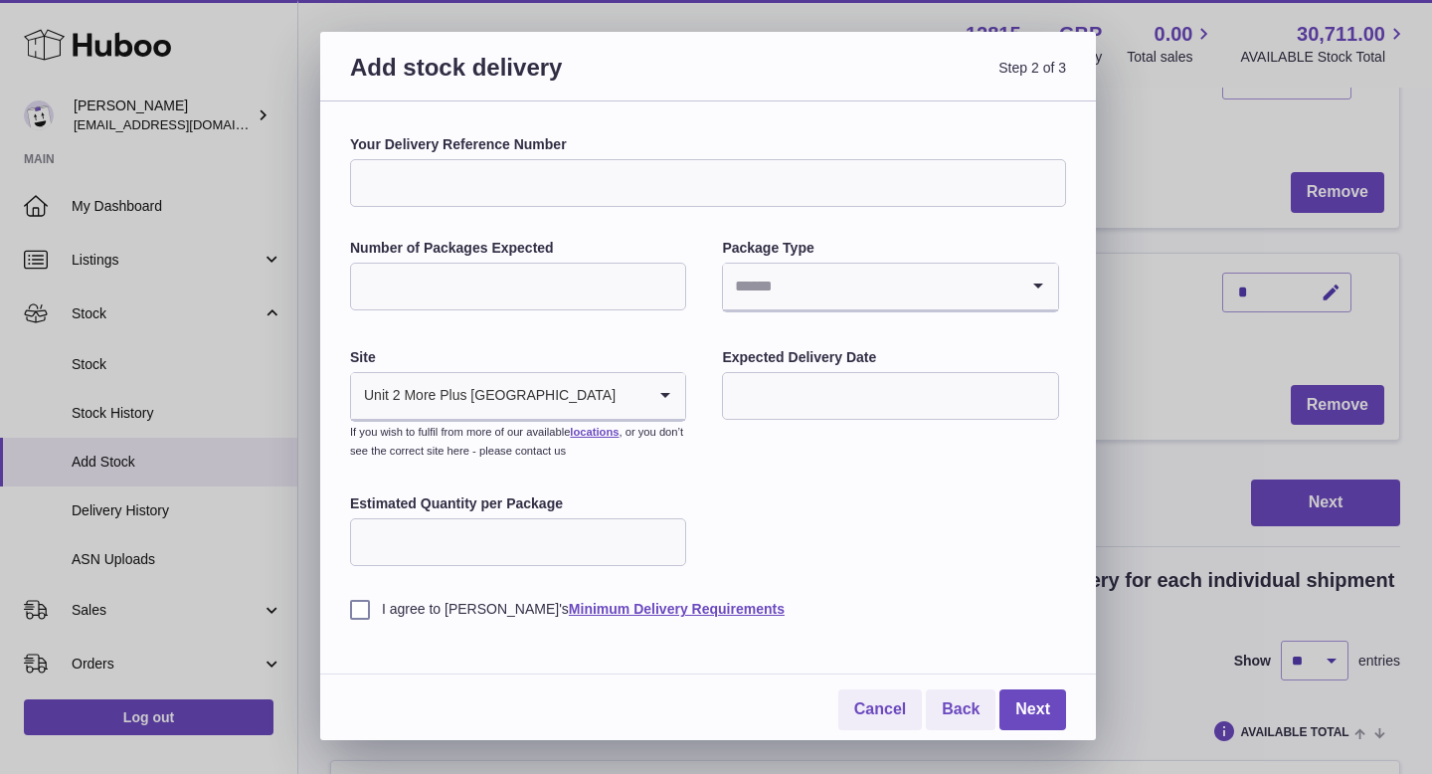
click at [574, 182] on input "Your Delivery Reference Number" at bounding box center [708, 183] width 716 height 48
click at [538, 263] on input "Number of Packages Expected" at bounding box center [518, 287] width 336 height 48
type input "*"
click at [829, 270] on input "Search for option" at bounding box center [870, 287] width 294 height 46
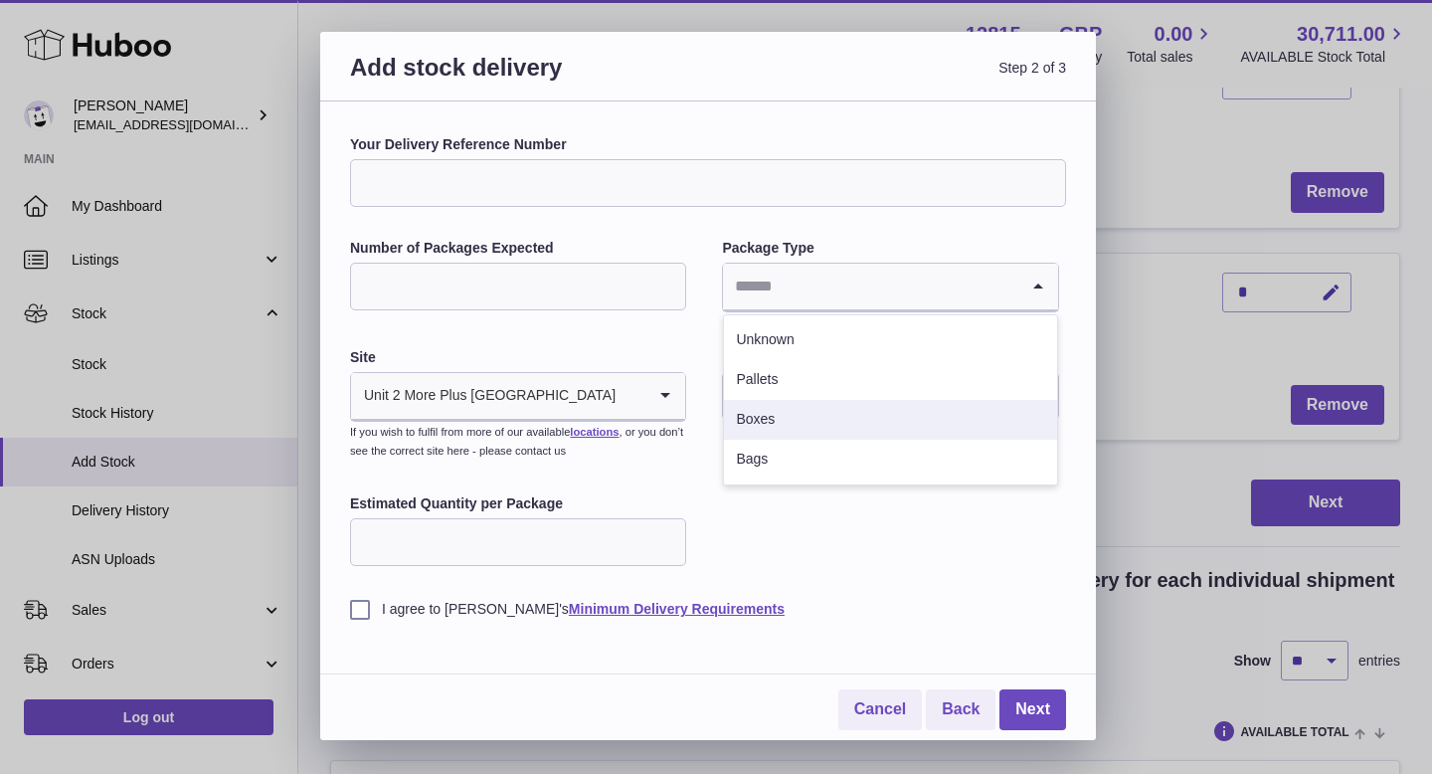
click at [786, 411] on li "Boxes" at bounding box center [890, 420] width 332 height 40
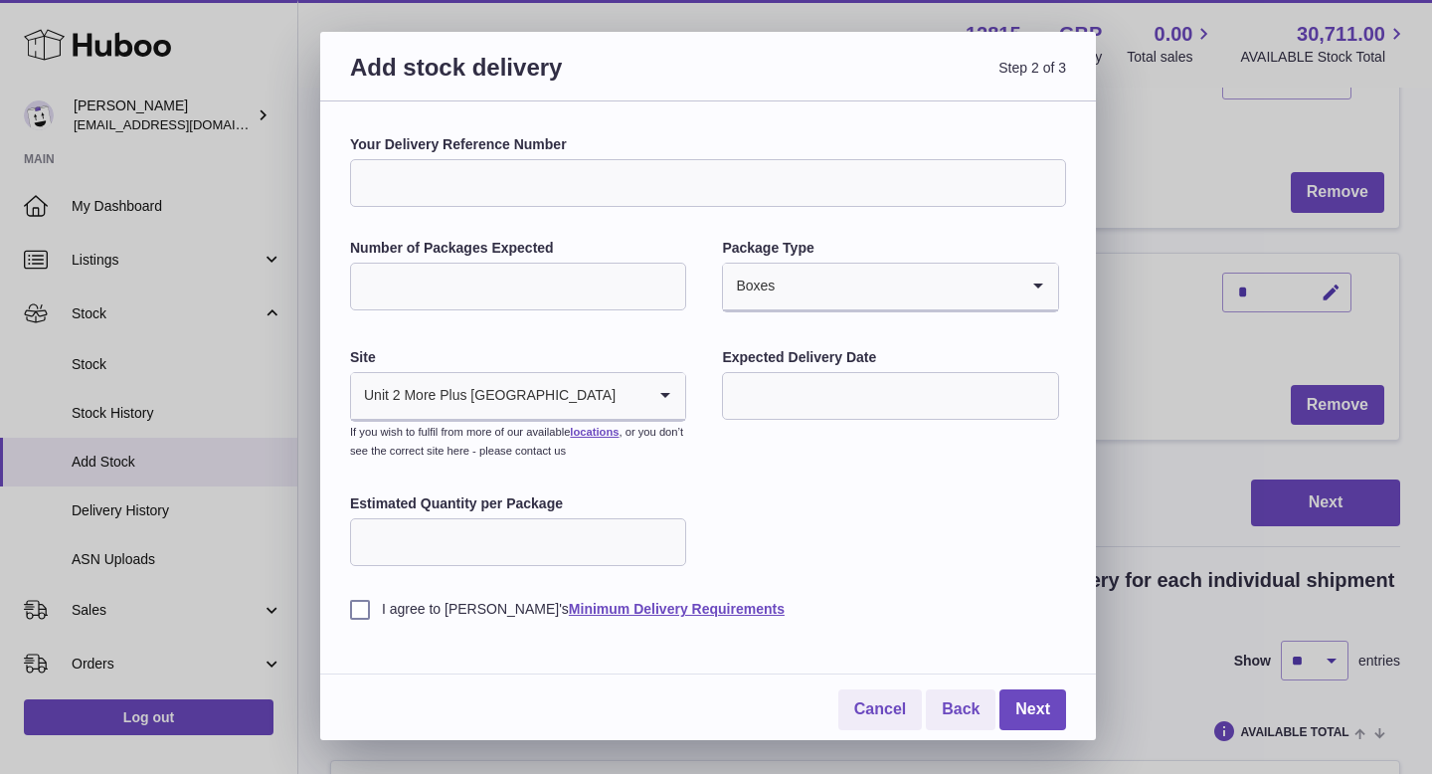
click at [758, 392] on input "text" at bounding box center [890, 396] width 336 height 48
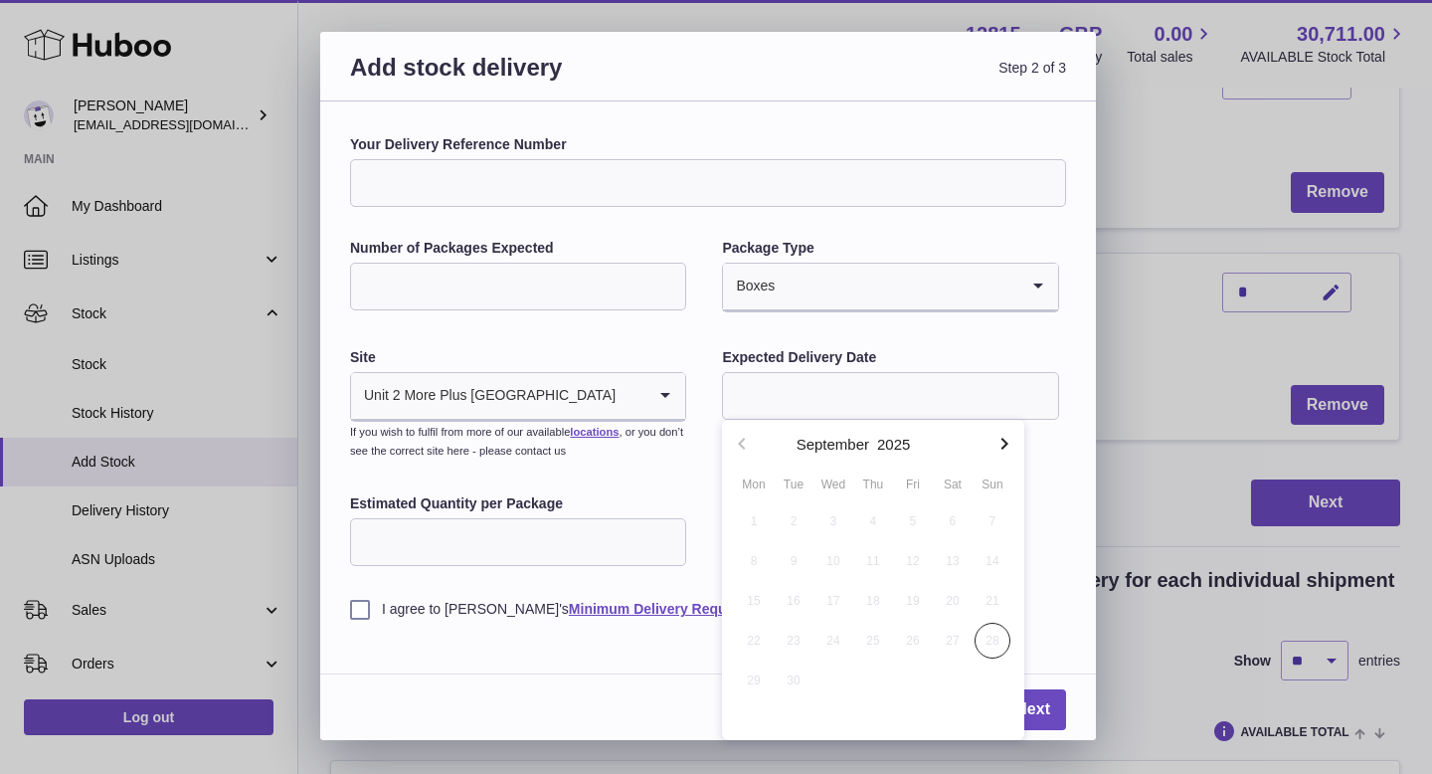
click at [1010, 437] on icon "button" at bounding box center [1004, 444] width 24 height 24
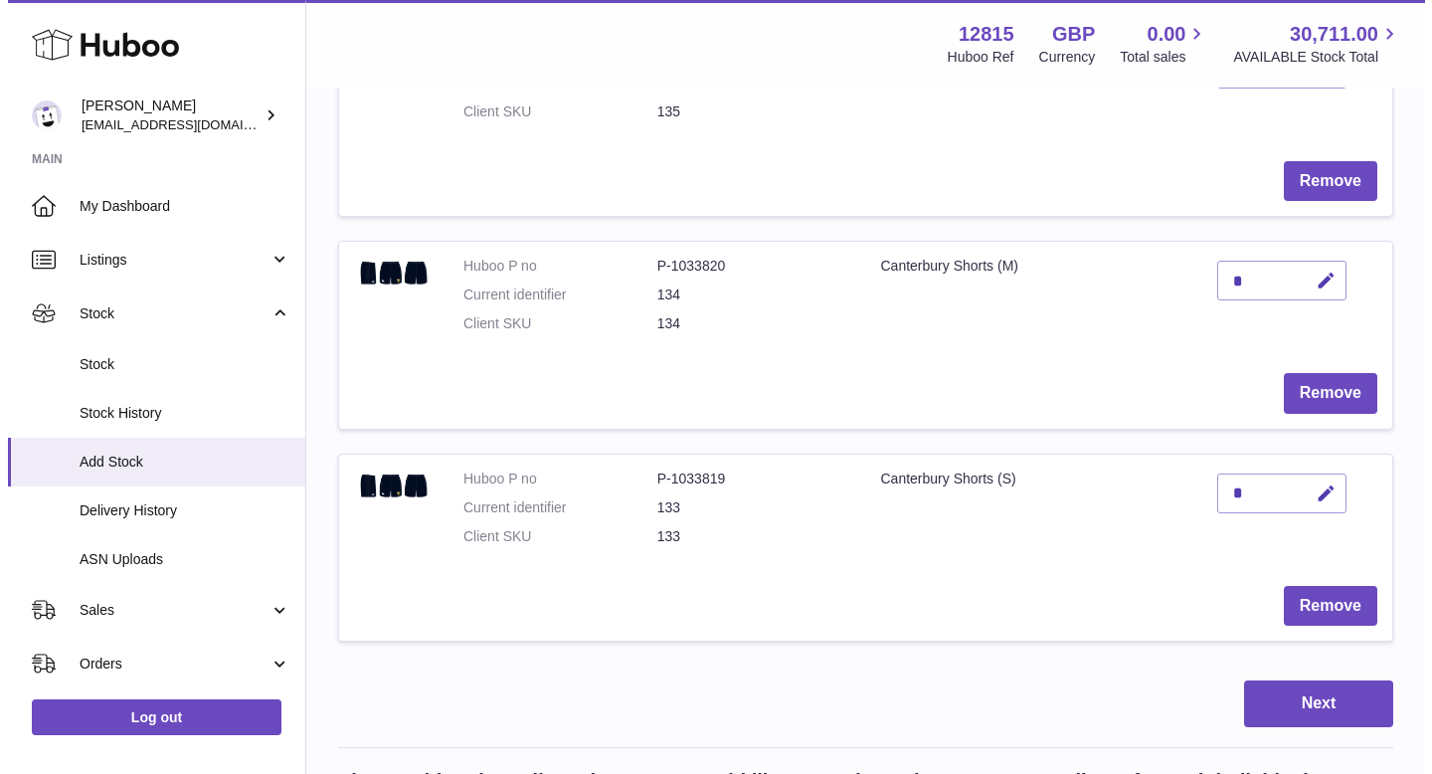
scroll to position [1232, 0]
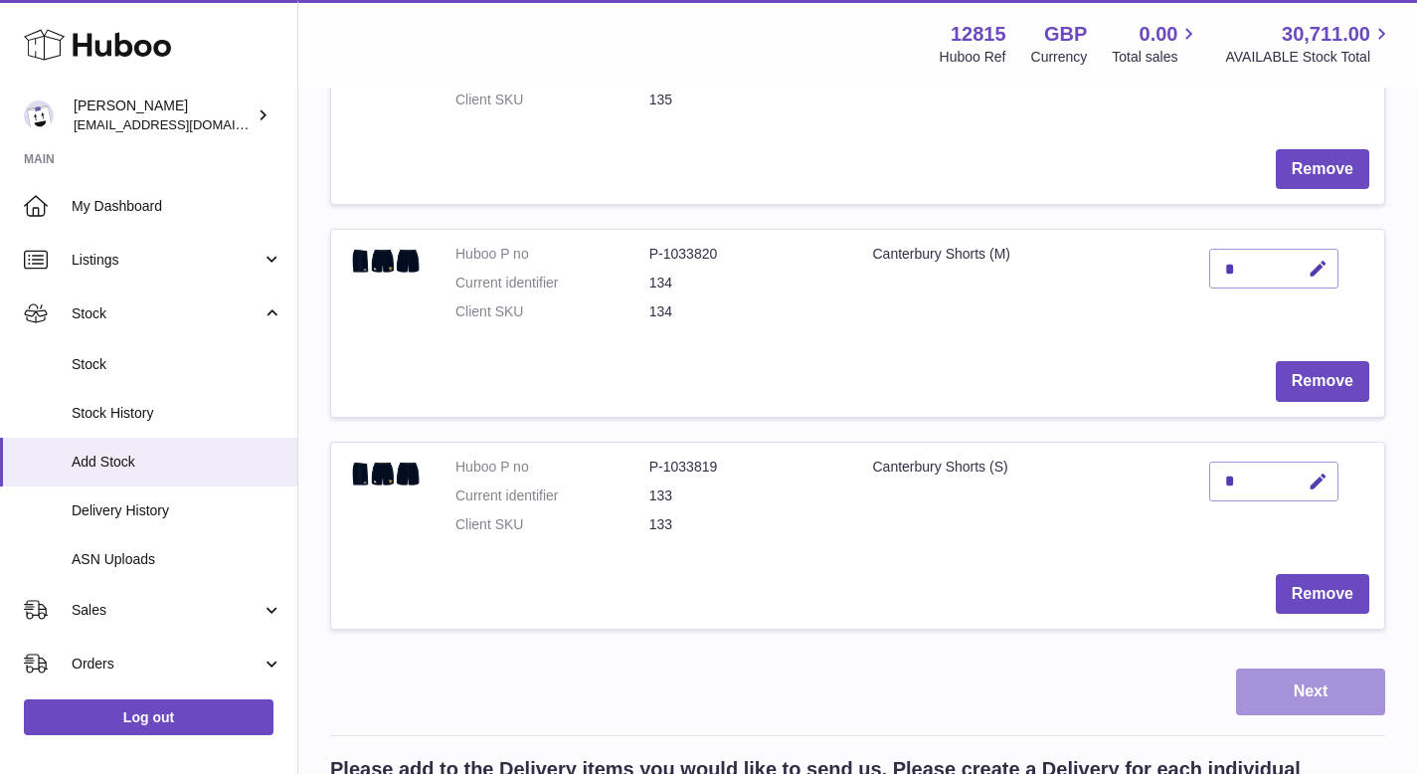
click at [1282, 693] on button "Next" at bounding box center [1310, 691] width 149 height 47
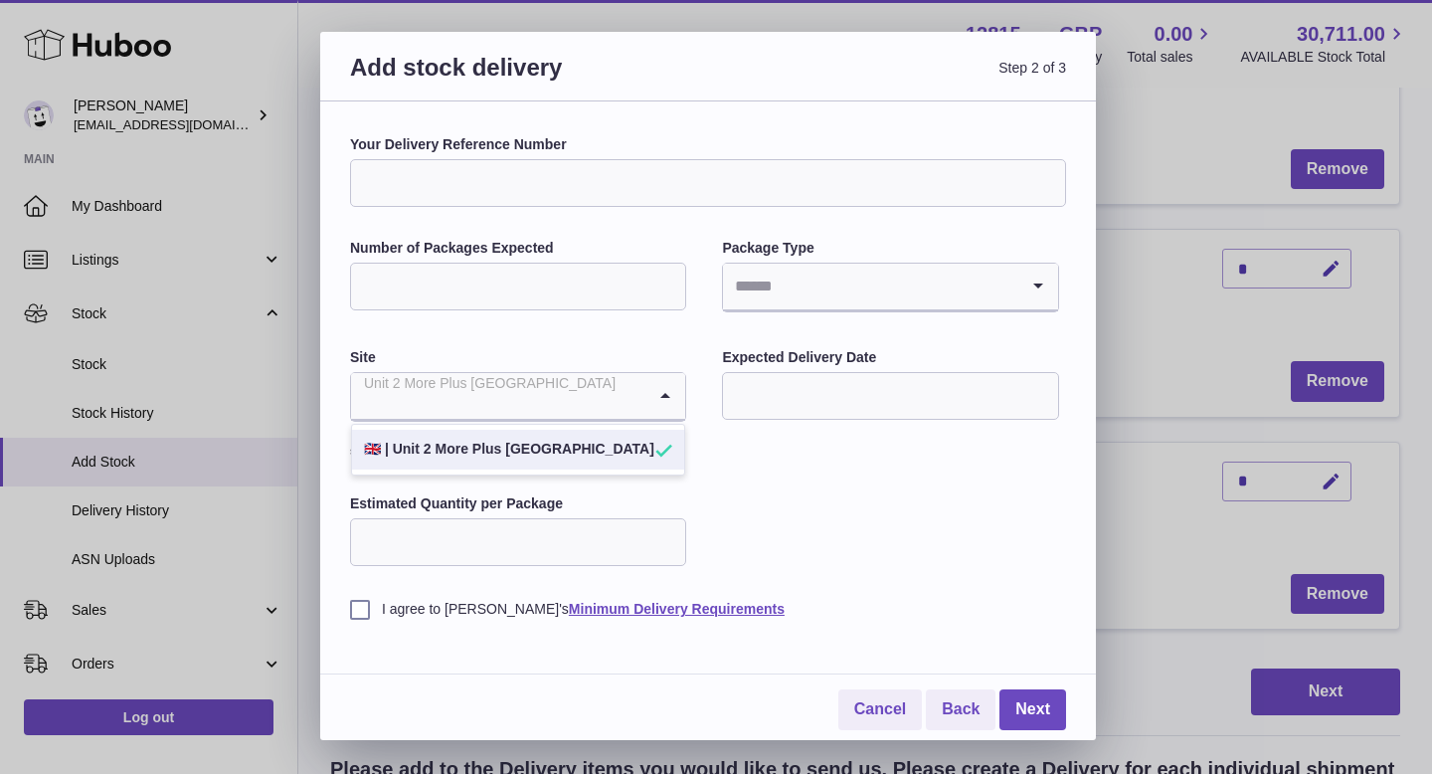
click at [643, 384] on div "Unit 2 More Plus Central Park Loading..." at bounding box center [518, 397] width 334 height 48
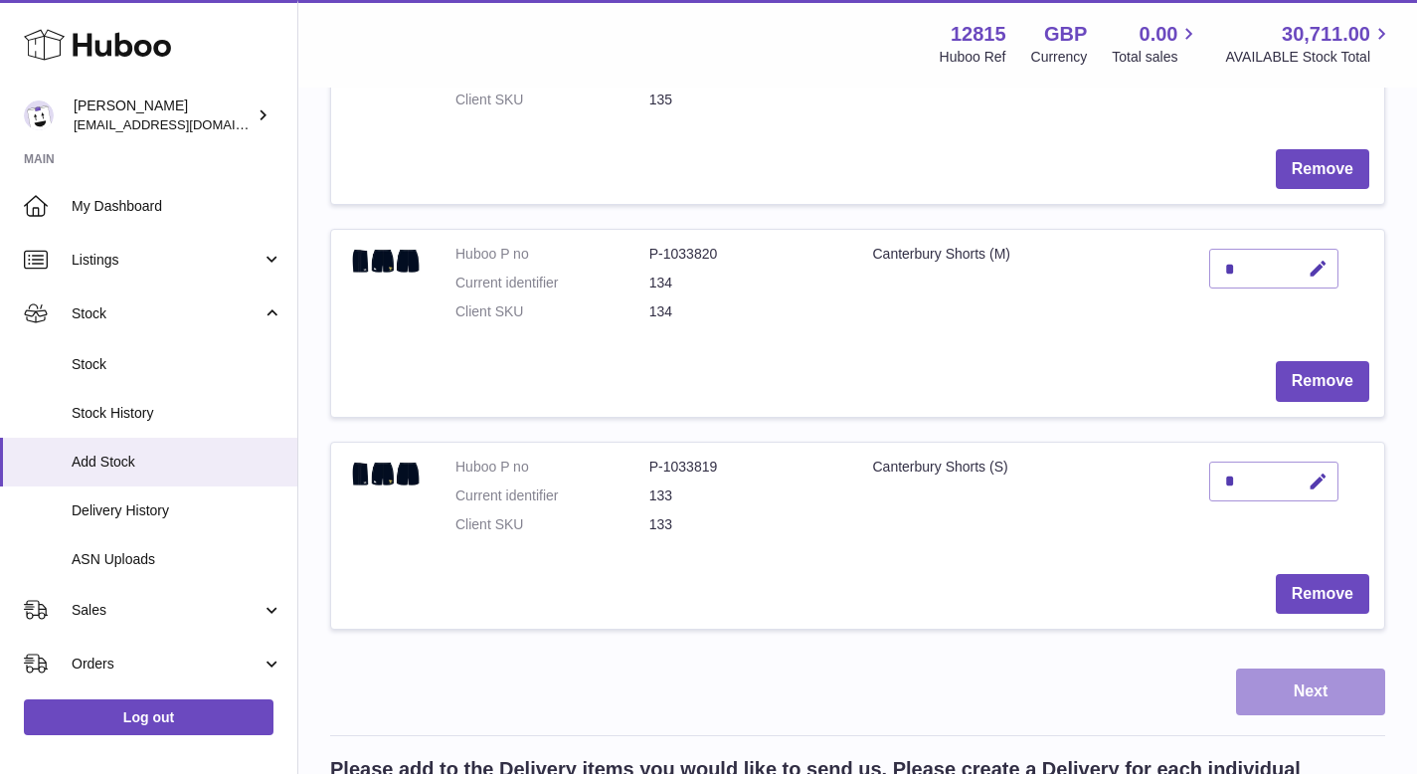
click at [1313, 679] on button "Next" at bounding box center [1310, 691] width 149 height 47
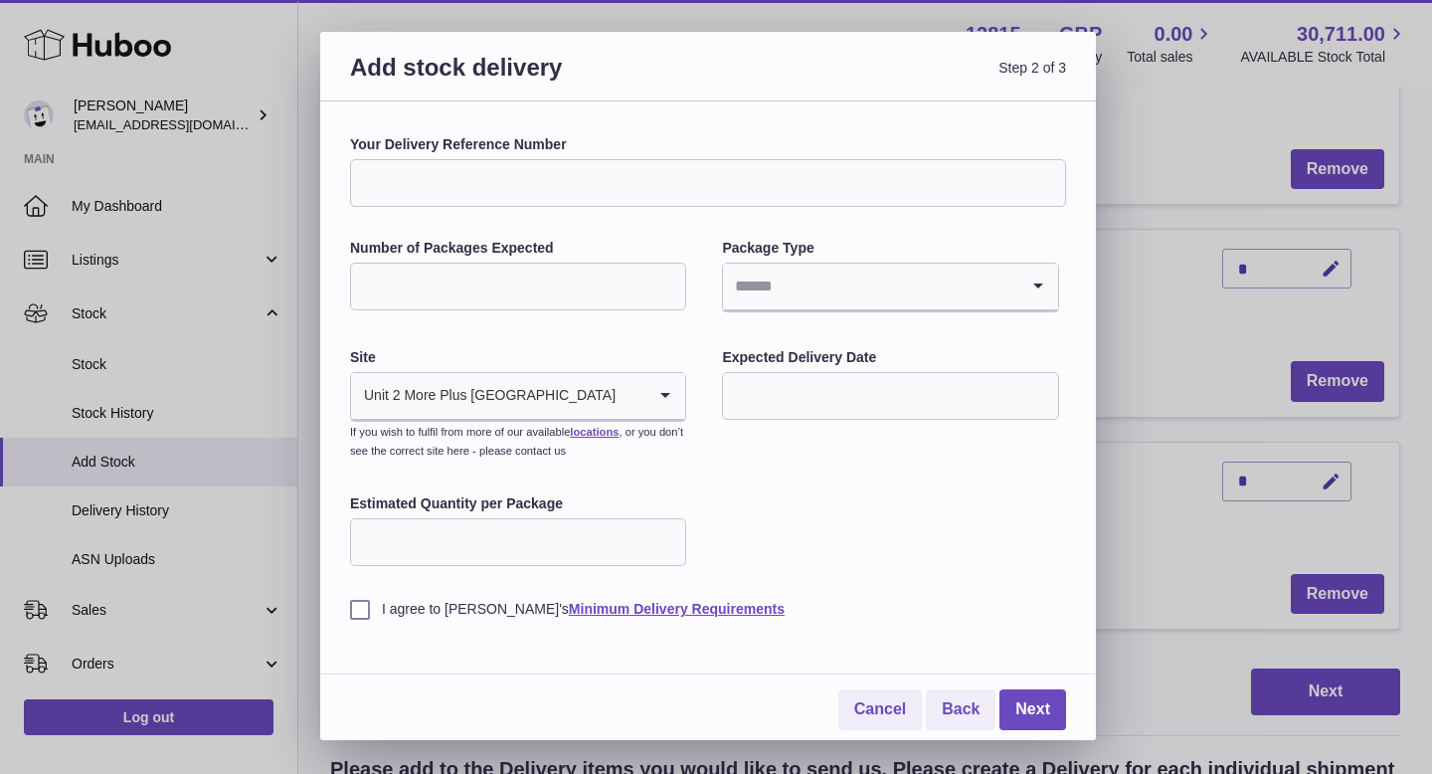
click at [823, 384] on input "text" at bounding box center [890, 396] width 336 height 48
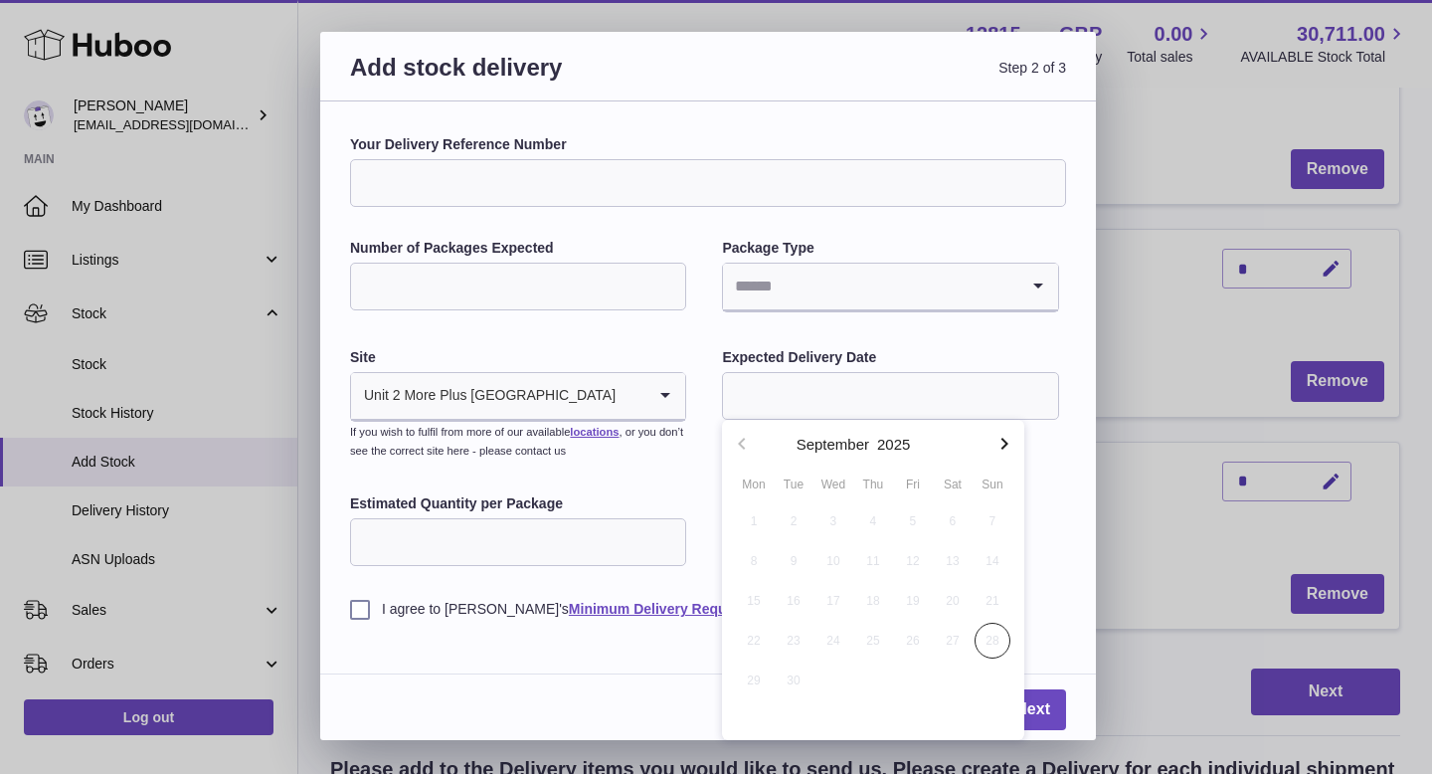
click at [1008, 449] on icon "button" at bounding box center [1004, 444] width 24 height 24
click at [867, 521] on span "2" at bounding box center [873, 521] width 36 height 36
type input "**********"
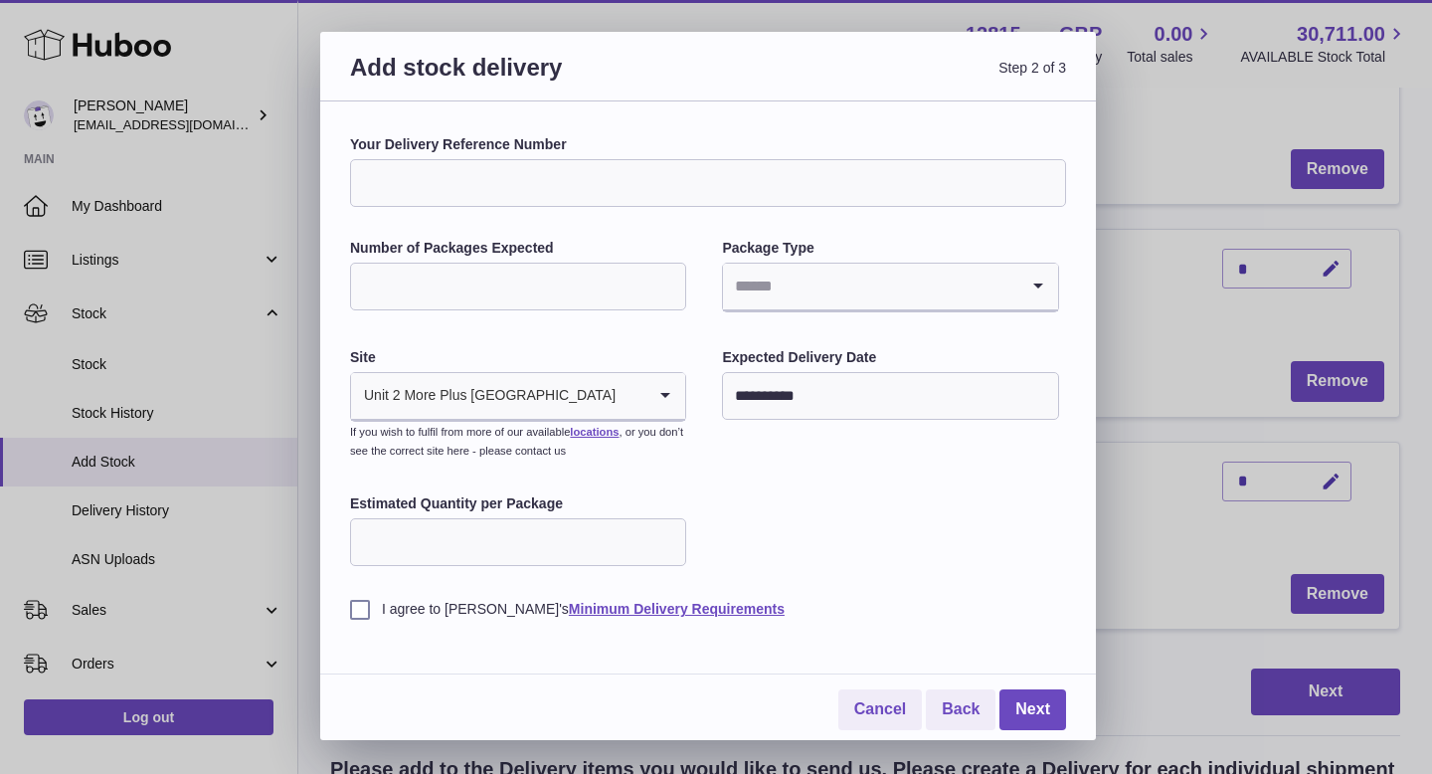
click at [563, 527] on input "Estimated Quantity per Package" at bounding box center [518, 542] width 336 height 48
click at [582, 545] on input "Estimated Quantity per Package" at bounding box center [518, 542] width 336 height 48
click at [826, 391] on input "**********" at bounding box center [890, 396] width 336 height 48
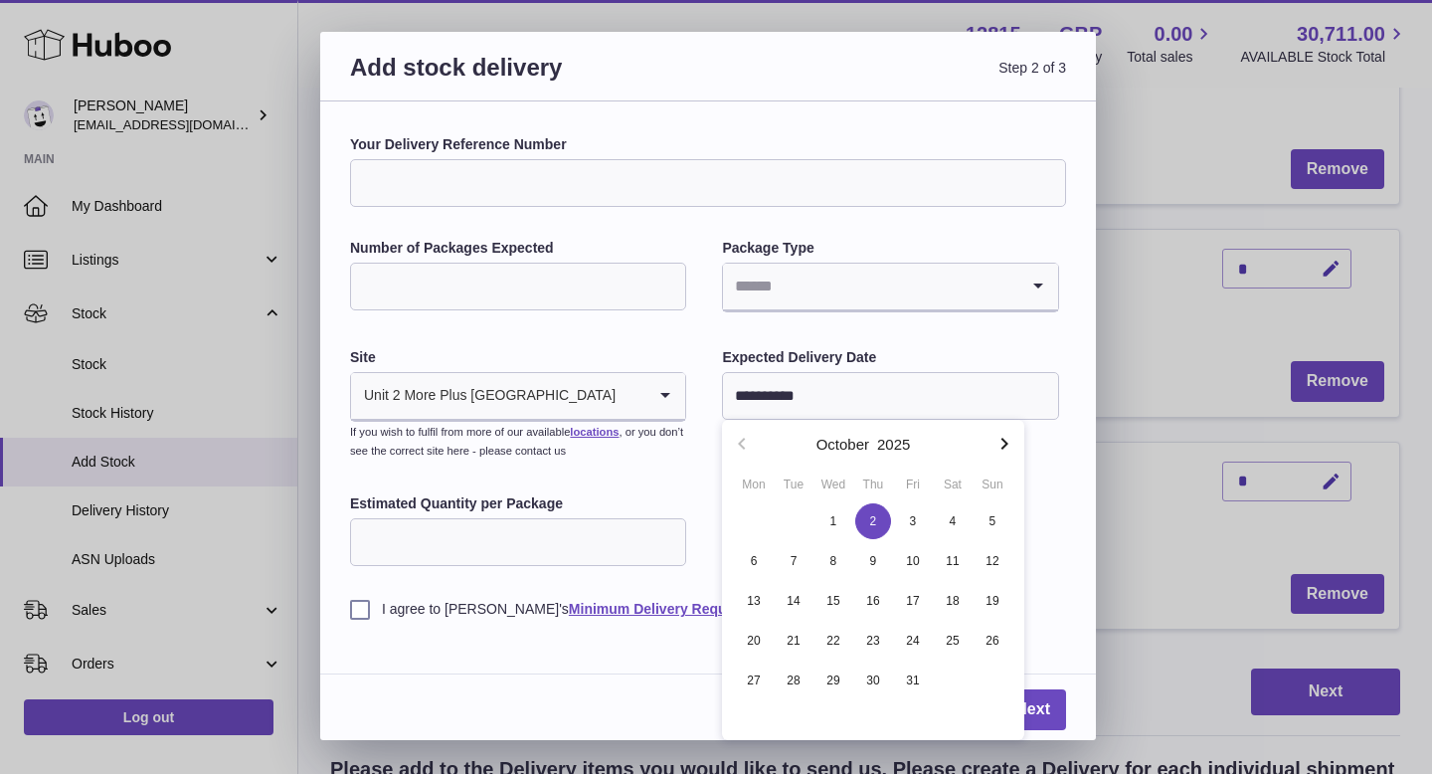
click at [880, 512] on span "2" at bounding box center [873, 521] width 36 height 36
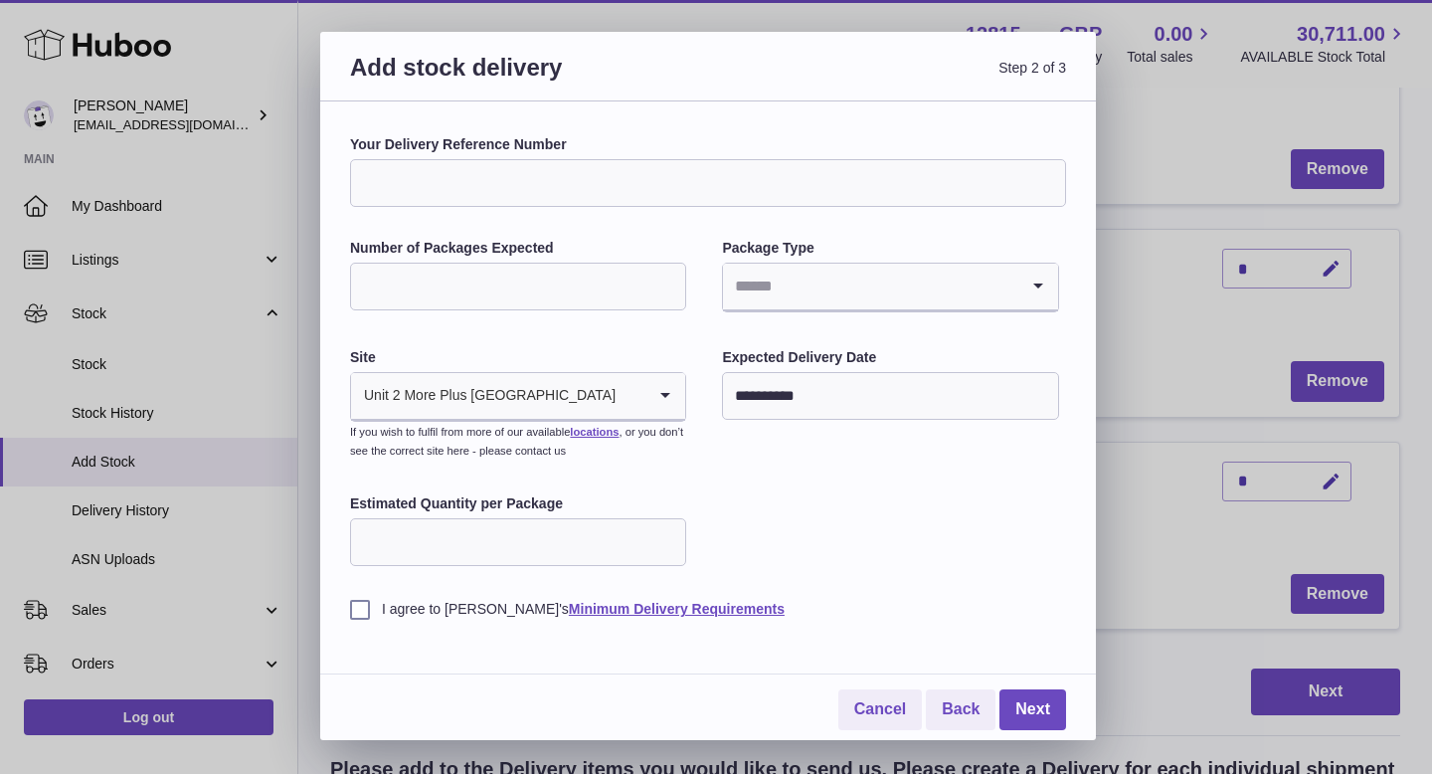
click at [603, 535] on input "Estimated Quantity per Package" at bounding box center [518, 542] width 336 height 48
type input "**"
click at [357, 610] on label "I agree to Huboo's Minimum Delivery Requirements" at bounding box center [708, 609] width 716 height 19
click at [581, 603] on link "Minimum Delivery Requirements" at bounding box center [677, 609] width 216 height 16
click at [1047, 704] on link "Next" at bounding box center [1032, 709] width 67 height 41
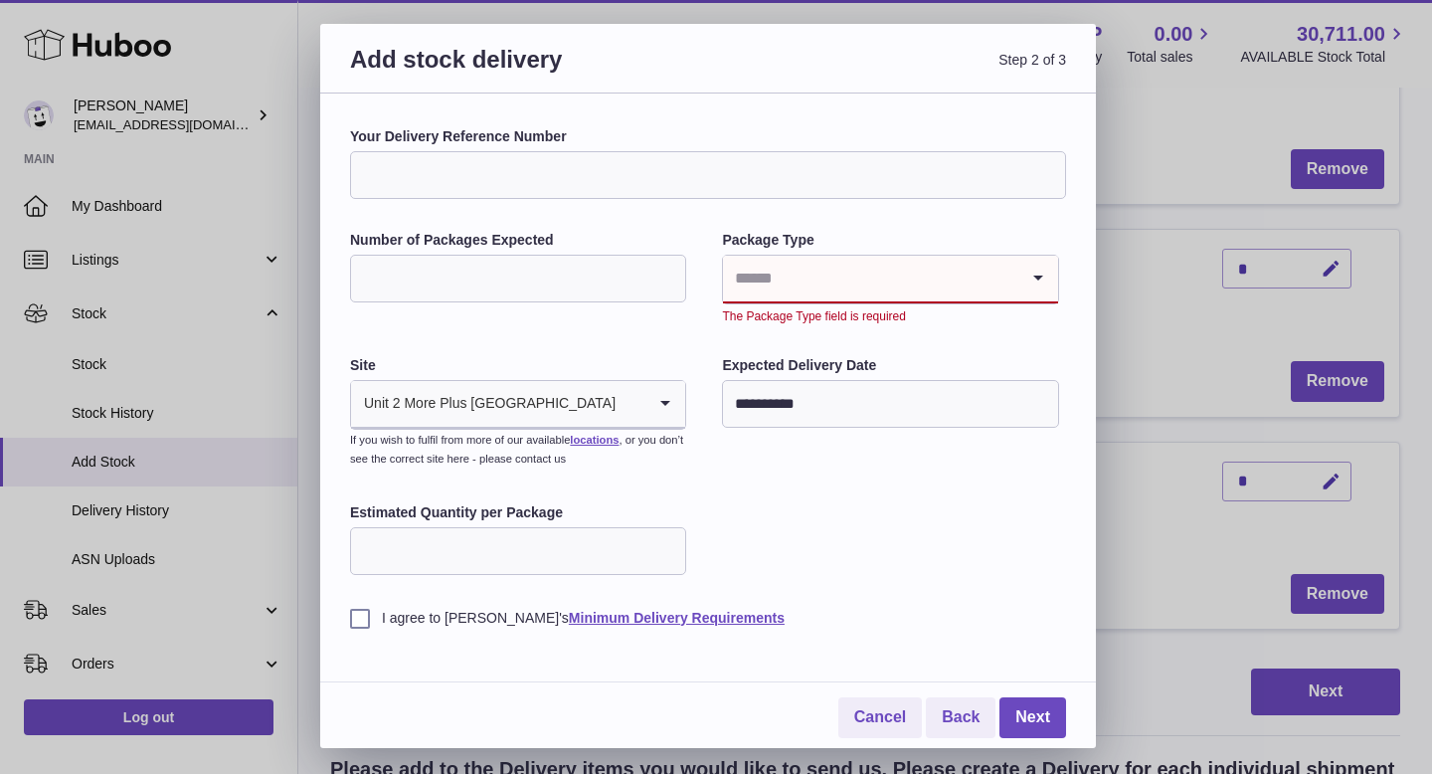
click at [870, 289] on input "Search for option" at bounding box center [870, 279] width 294 height 46
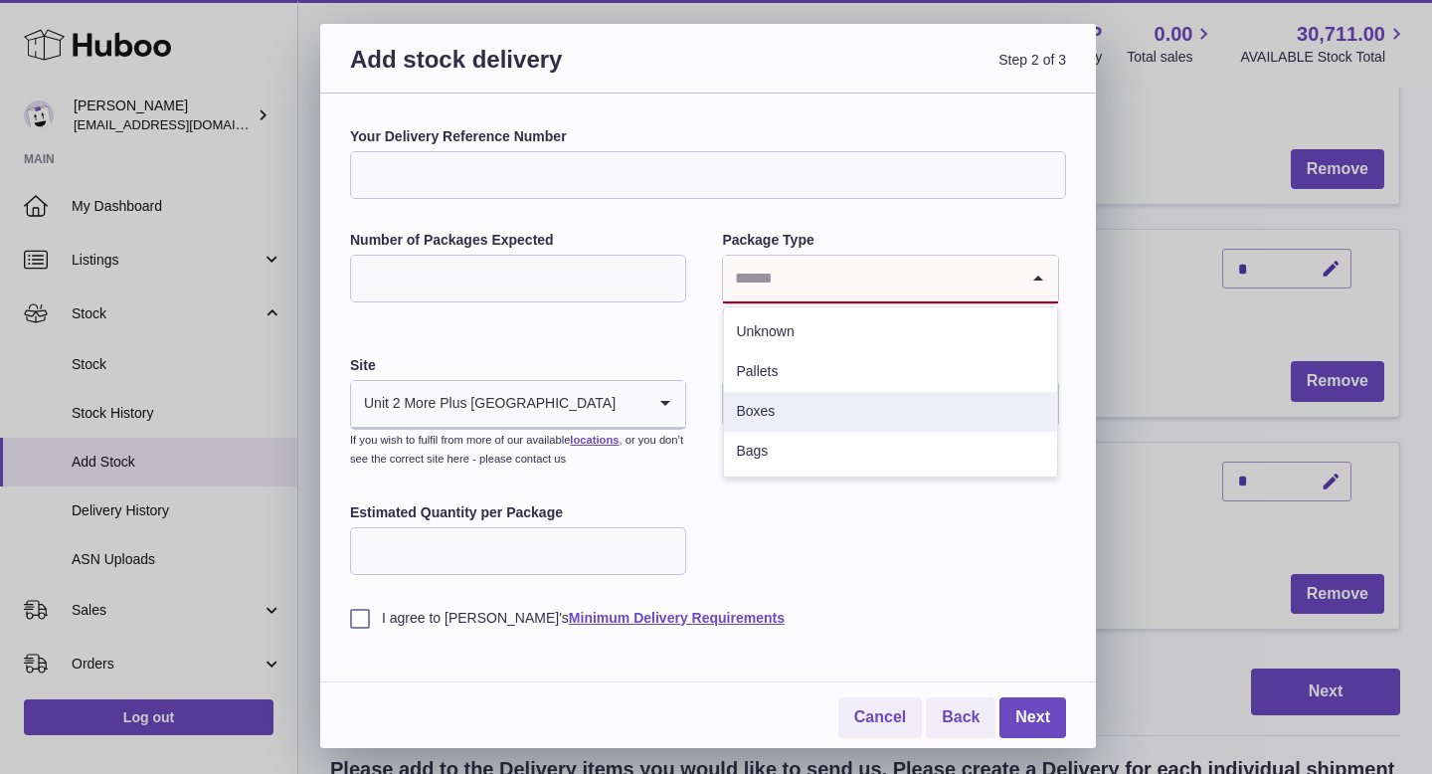
click at [772, 408] on li "Boxes" at bounding box center [890, 412] width 332 height 40
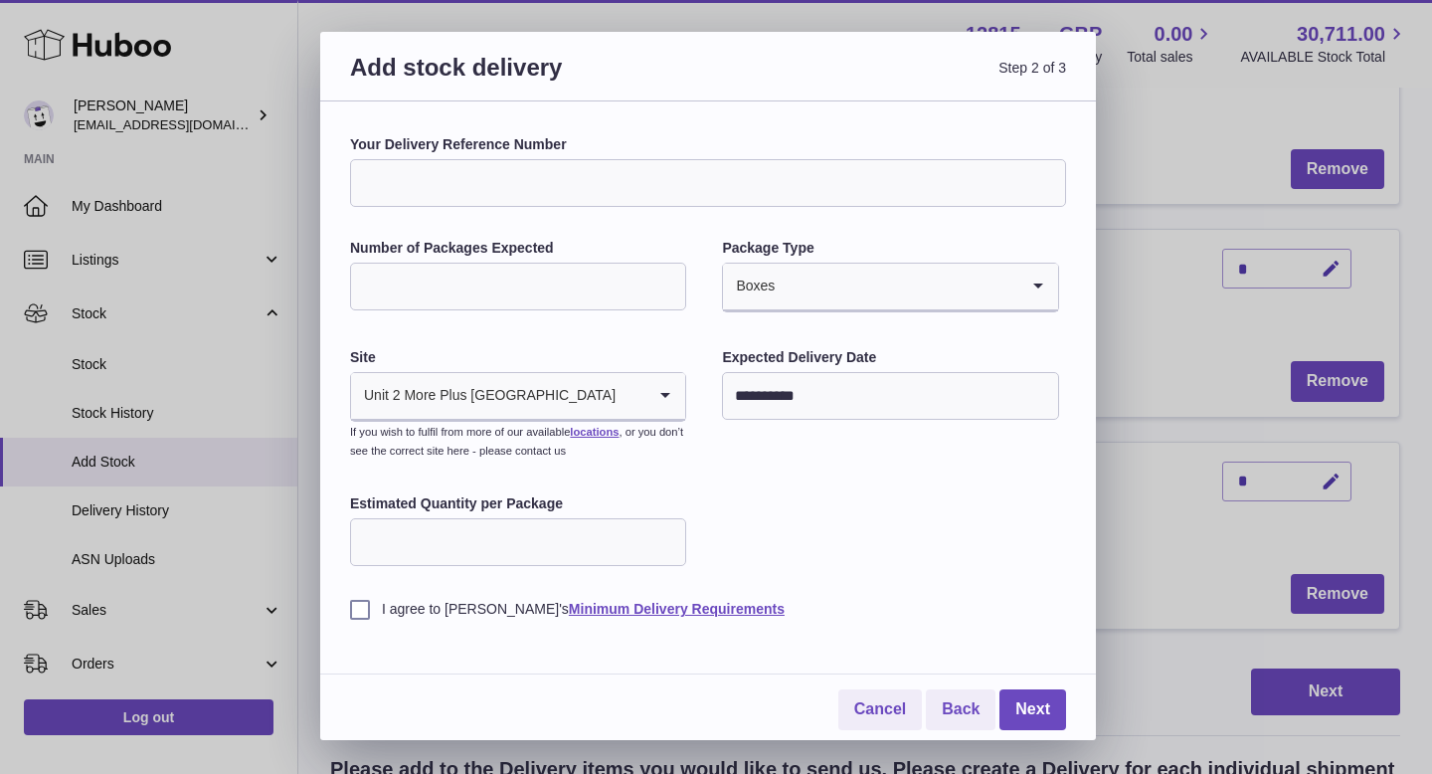
click at [558, 275] on input "Number of Packages Expected" at bounding box center [518, 287] width 336 height 48
type input "*"
click at [868, 516] on div "**********" at bounding box center [708, 376] width 716 height 483
click at [1028, 703] on link "Next" at bounding box center [1032, 709] width 67 height 41
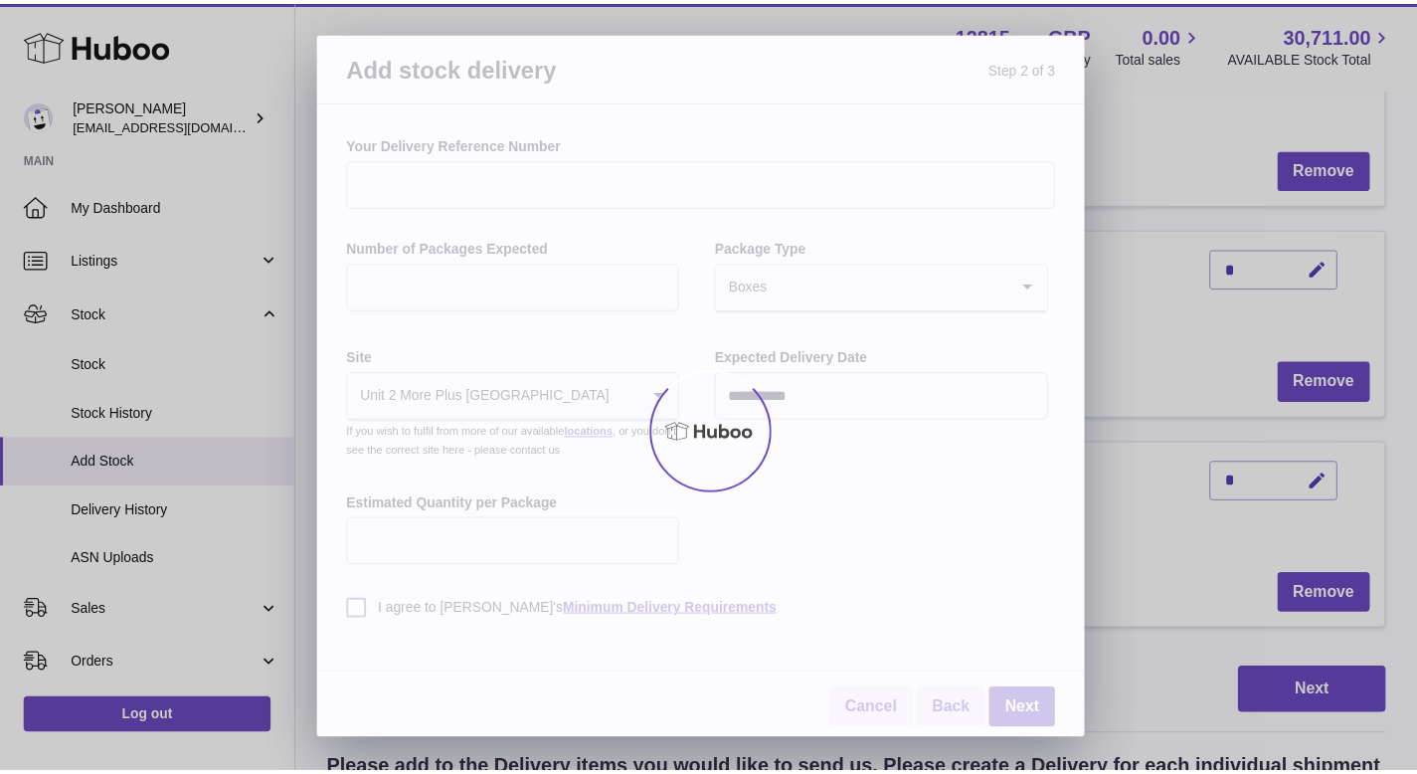
scroll to position [1176, 0]
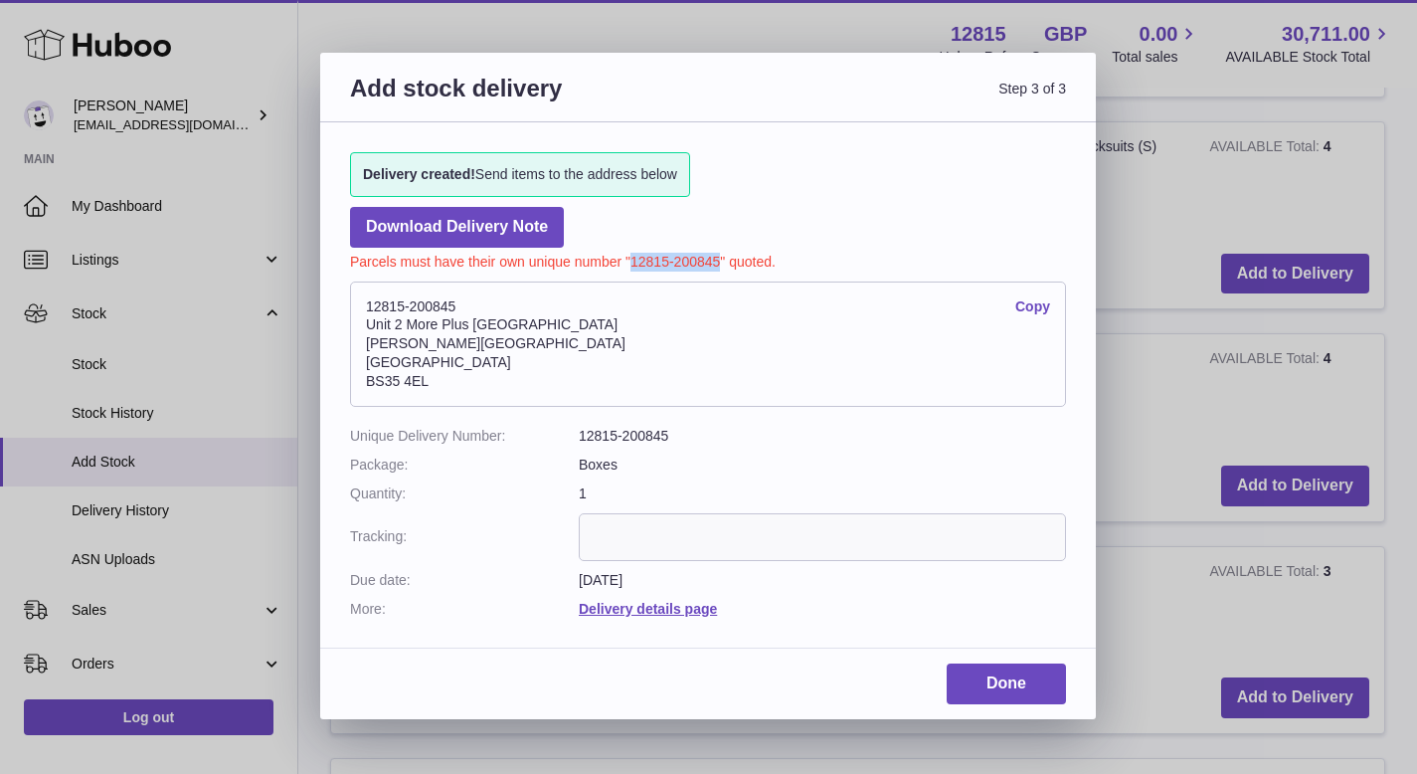
drag, startPoint x: 632, startPoint y: 259, endPoint x: 721, endPoint y: 266, distance: 88.9
click at [721, 266] on p "Parcels must have their own unique number "12815-200845" quoted." at bounding box center [708, 260] width 716 height 24
click at [797, 224] on div "Delivery created! Send items to the address below Download Delivery Note Parcel…" at bounding box center [708, 374] width 776 height 505
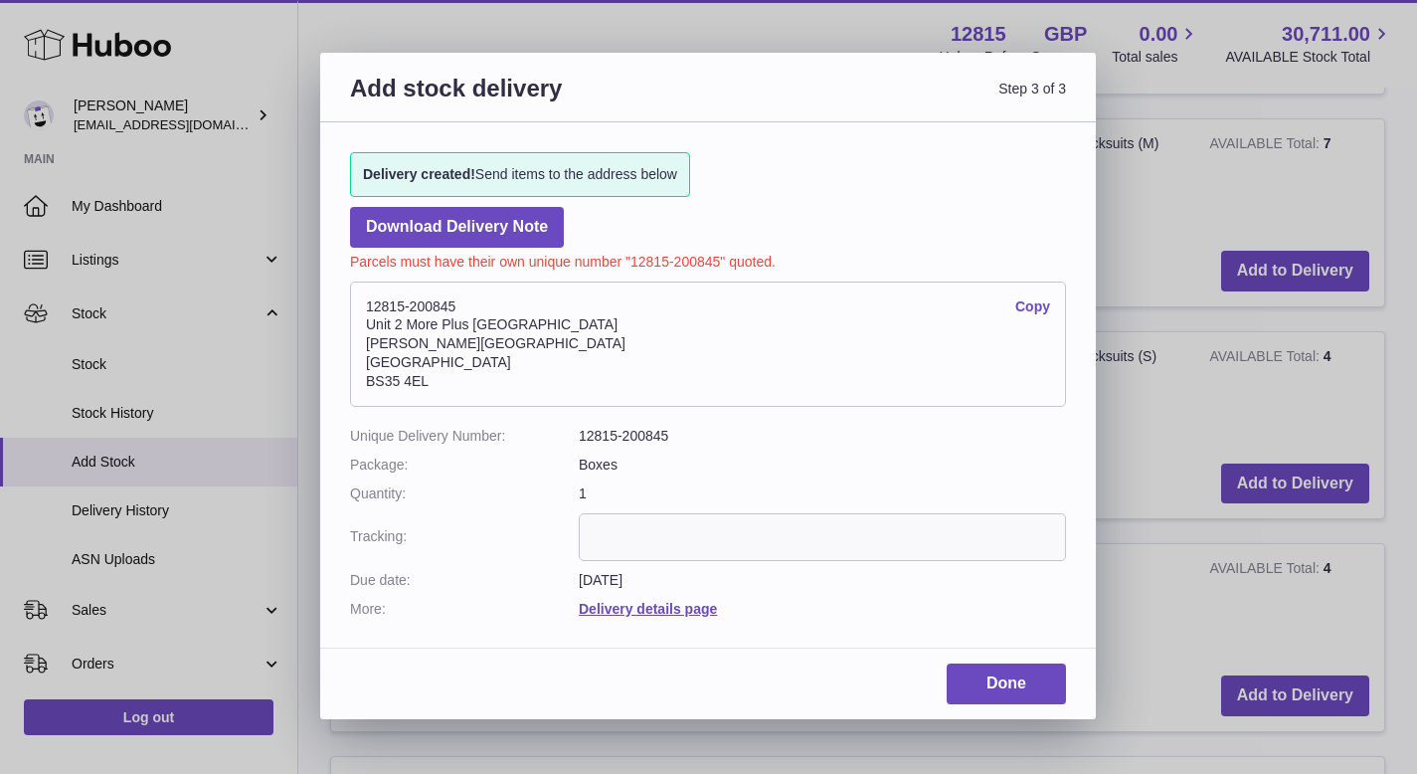
scroll to position [968, 0]
click at [655, 550] on input "text" at bounding box center [822, 537] width 487 height 48
click at [537, 589] on dt "Due date:" at bounding box center [464, 580] width 229 height 19
click at [987, 687] on link "Done" at bounding box center [1006, 683] width 119 height 41
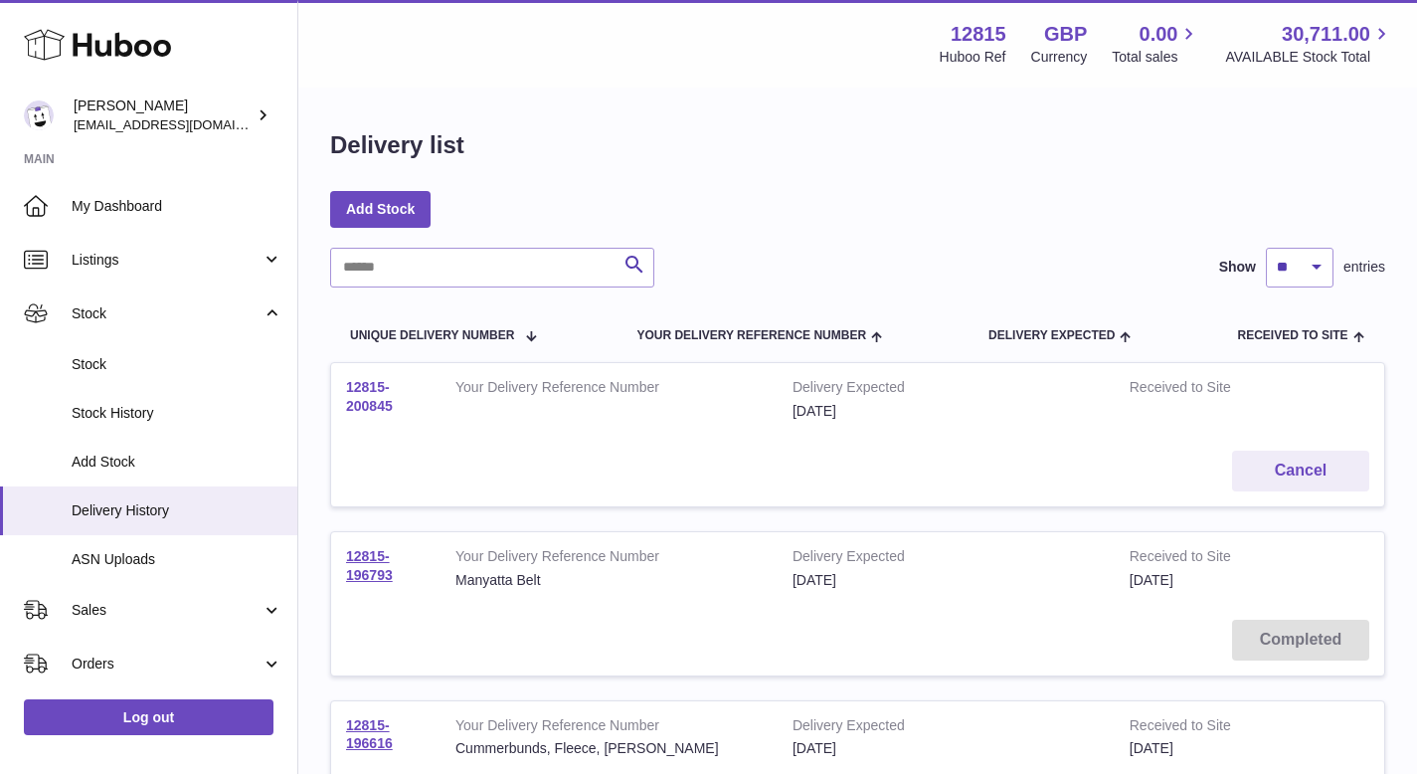
click at [373, 394] on link "12815-200845" at bounding box center [369, 396] width 47 height 35
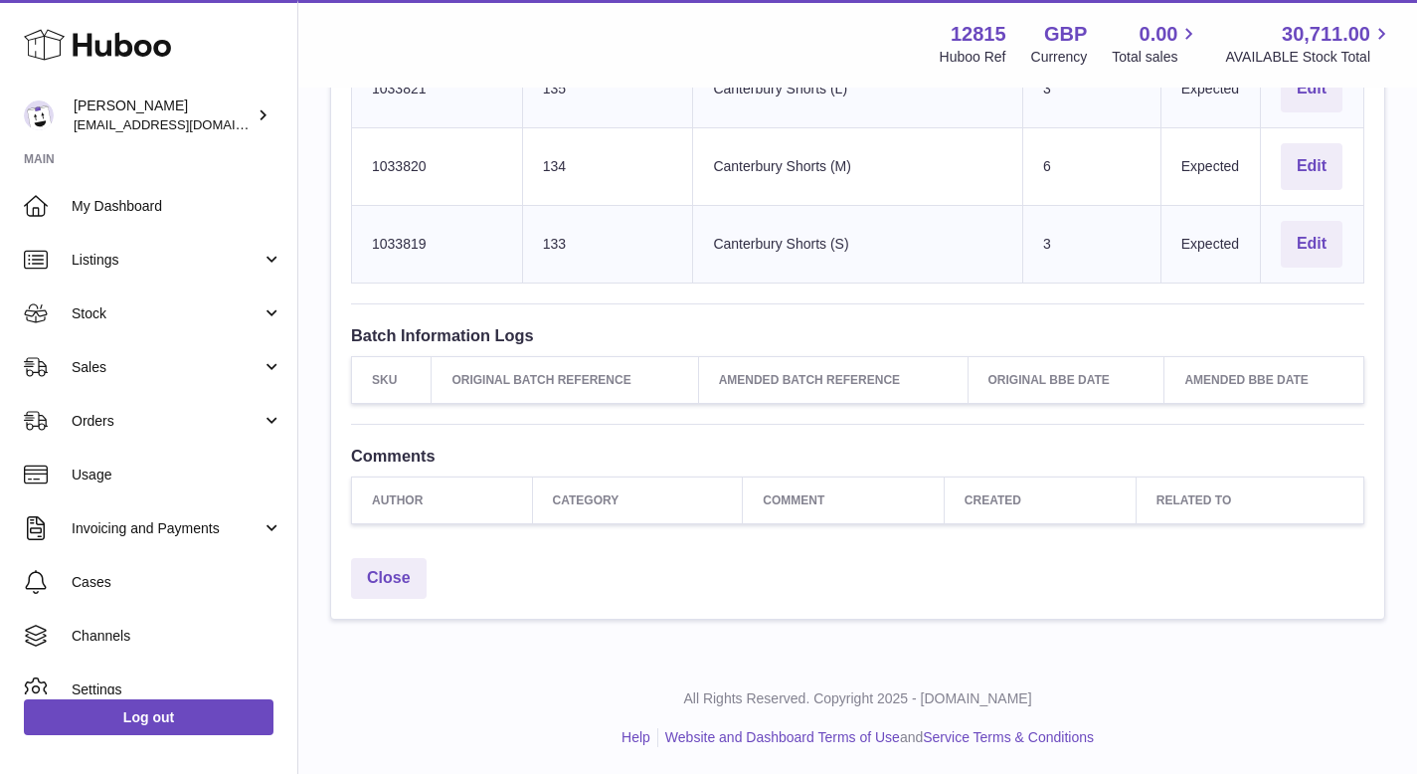
scroll to position [1051, 0]
click at [594, 491] on th "Category" at bounding box center [637, 497] width 211 height 47
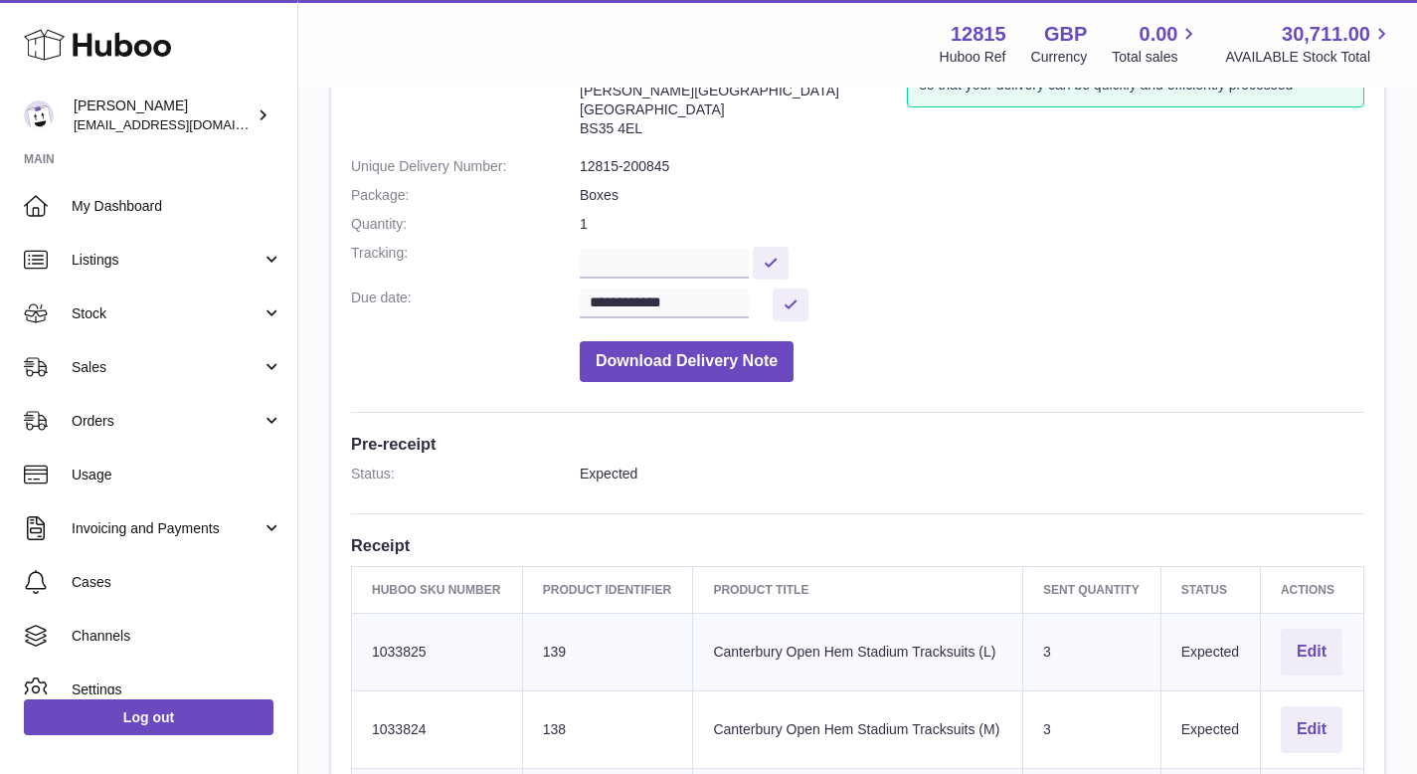
scroll to position [0, 0]
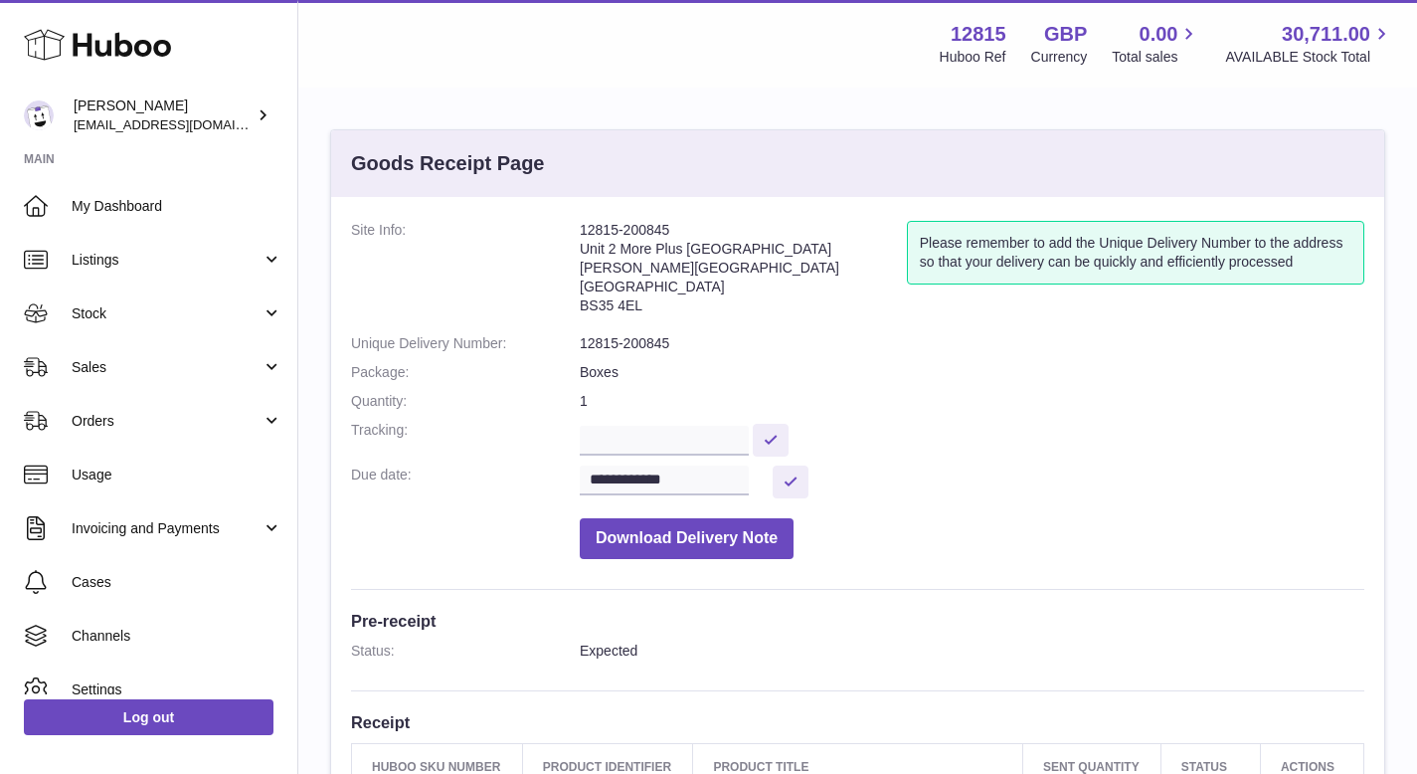
click at [605, 235] on address "12815-200845 Unit 2 More Plus Central Park Hudson Ave Severn Beach BS35 4EL" at bounding box center [743, 272] width 327 height 103
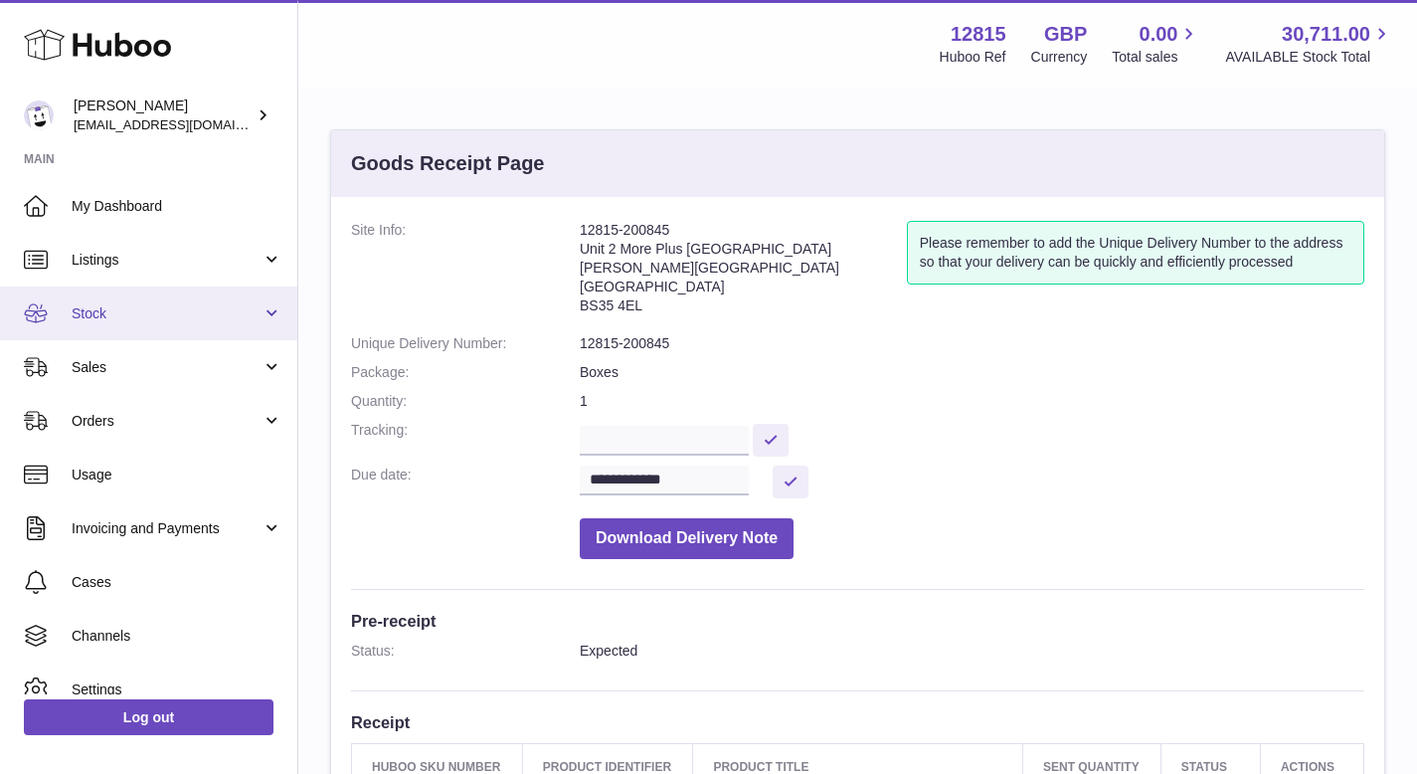
click at [103, 313] on span "Stock" at bounding box center [167, 313] width 190 height 19
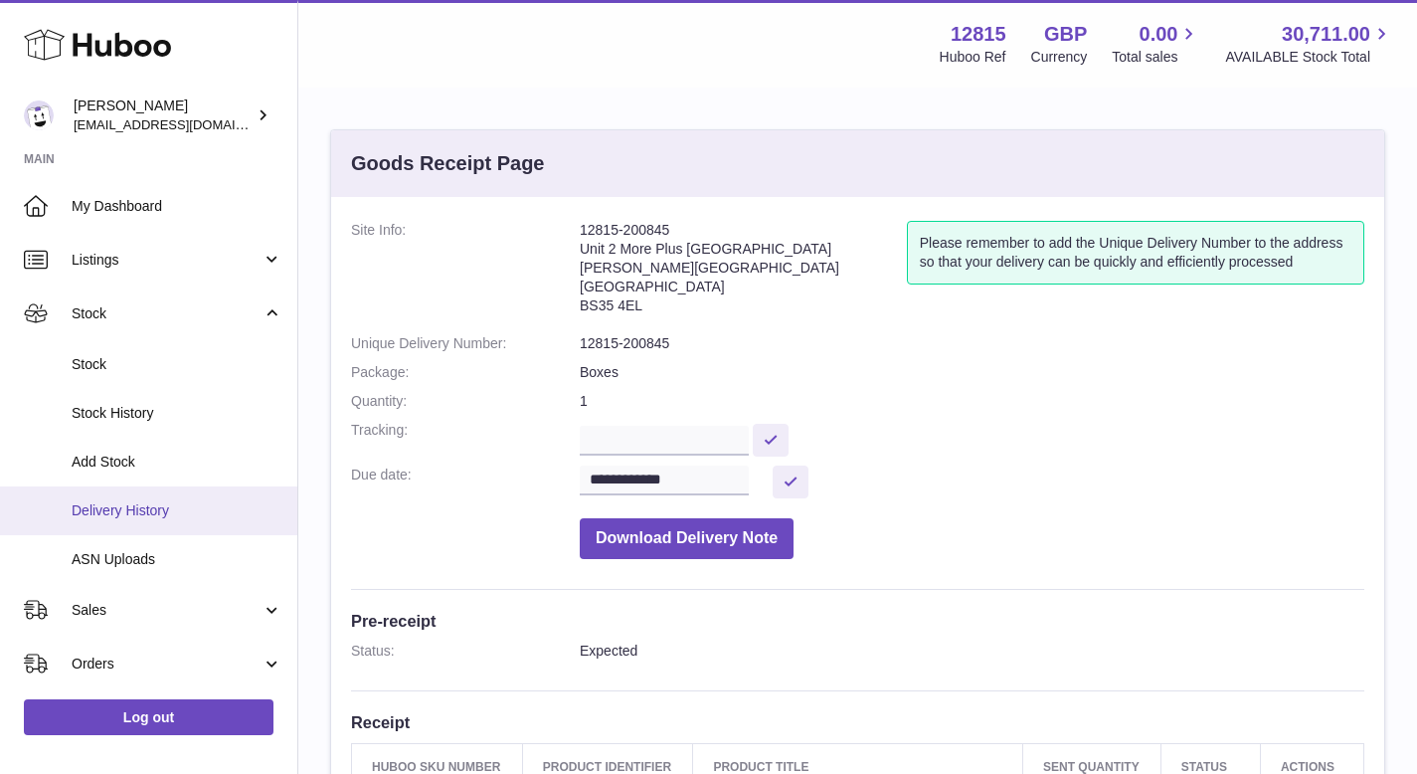
click at [129, 502] on span "Delivery History" at bounding box center [177, 510] width 211 height 19
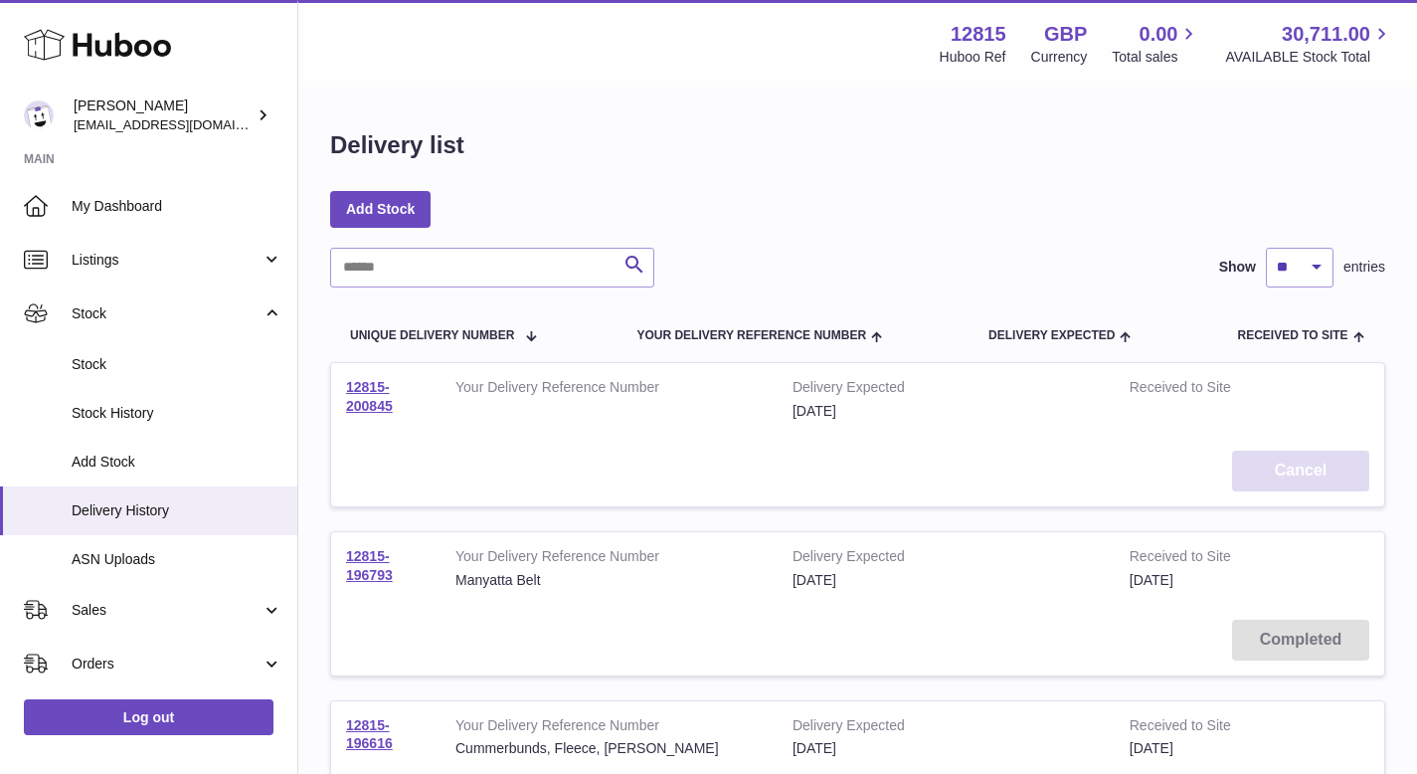
click at [1290, 454] on button "Cancel" at bounding box center [1300, 470] width 137 height 41
click at [1276, 468] on button "Restore" at bounding box center [1300, 470] width 137 height 41
click at [544, 415] on td "Your Delivery Reference Number" at bounding box center [609, 399] width 337 height 73
drag, startPoint x: 544, startPoint y: 415, endPoint x: 491, endPoint y: 482, distance: 85.7
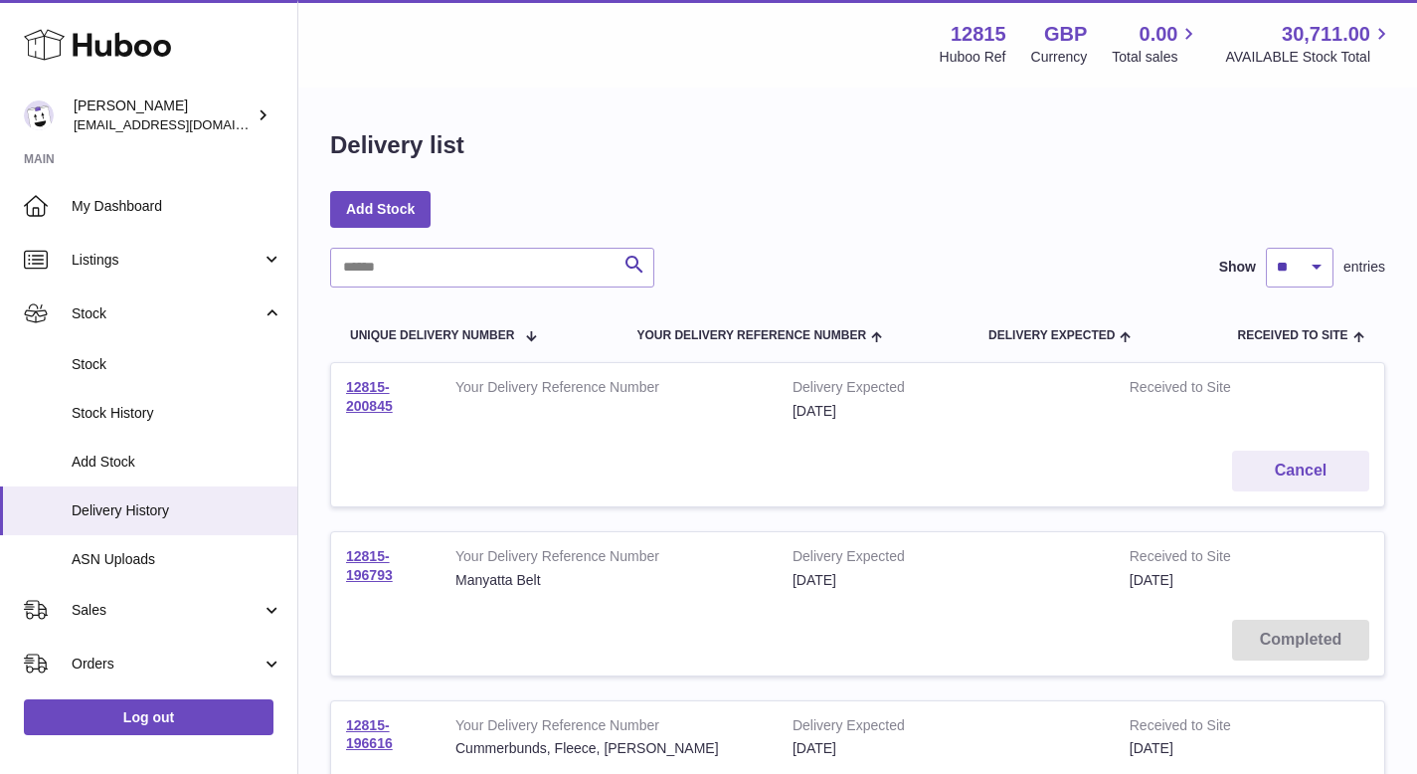
click at [491, 482] on td "Cancel" at bounding box center [857, 471] width 1053 height 71
click at [480, 449] on td "Cancel" at bounding box center [857, 471] width 1053 height 71
